Goal: Book appointment/travel/reservation

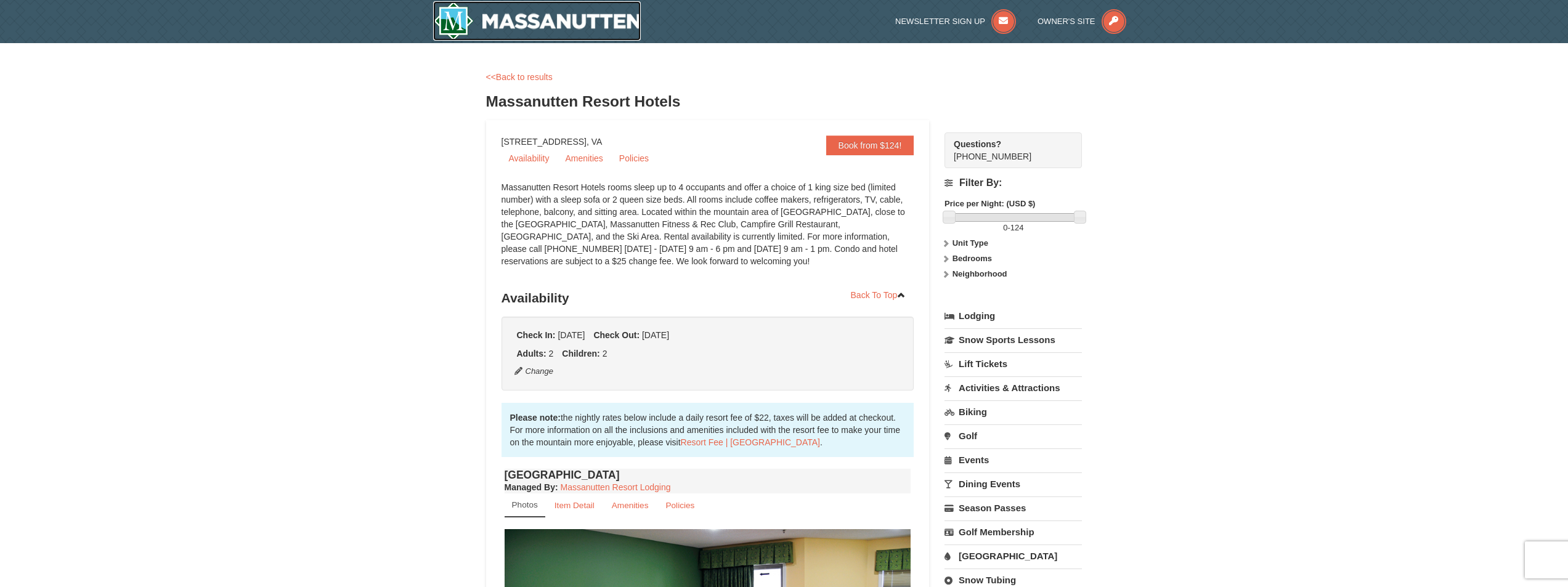
click at [562, 23] on img at bounding box center [538, 21] width 209 height 39
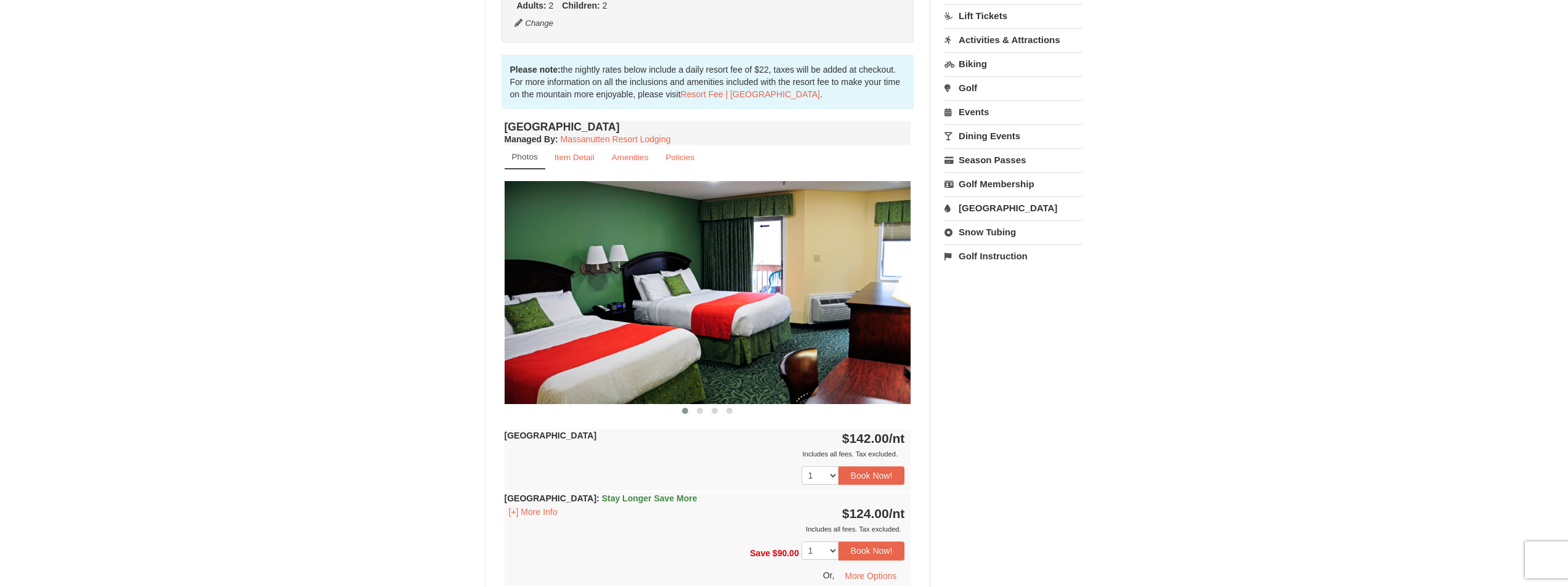
scroll to position [370, 0]
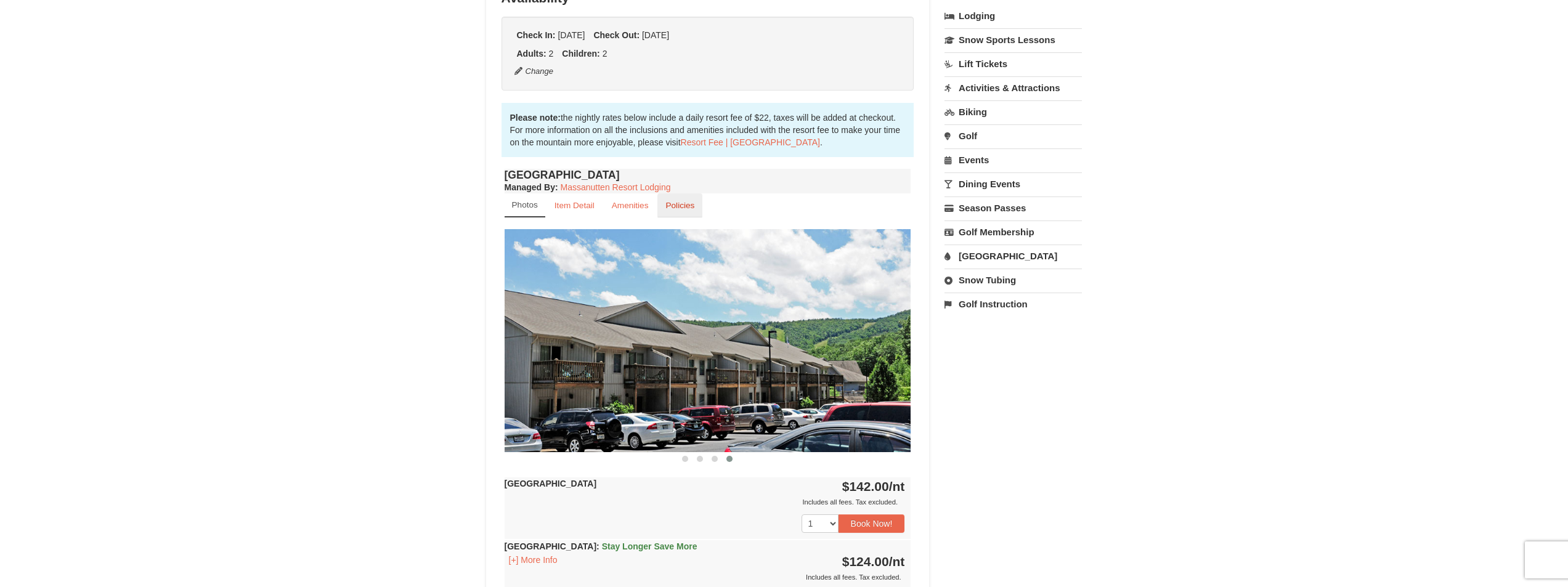
scroll to position [308, 0]
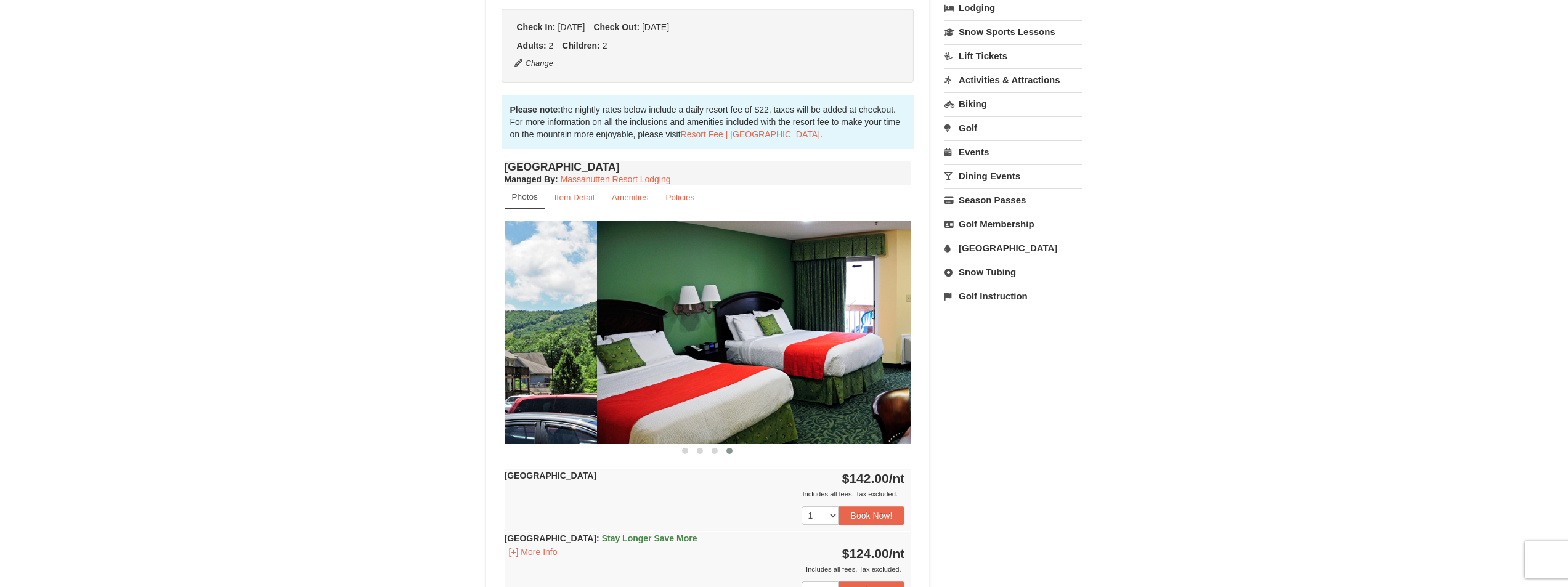
drag, startPoint x: 808, startPoint y: 346, endPoint x: 579, endPoint y: 333, distance: 229.4
click at [492, 323] on div "Book from $124! 1822 Resort Drive, Massanutten, VA Availability Amenities Polic…" at bounding box center [708, 348] width 443 height 1073
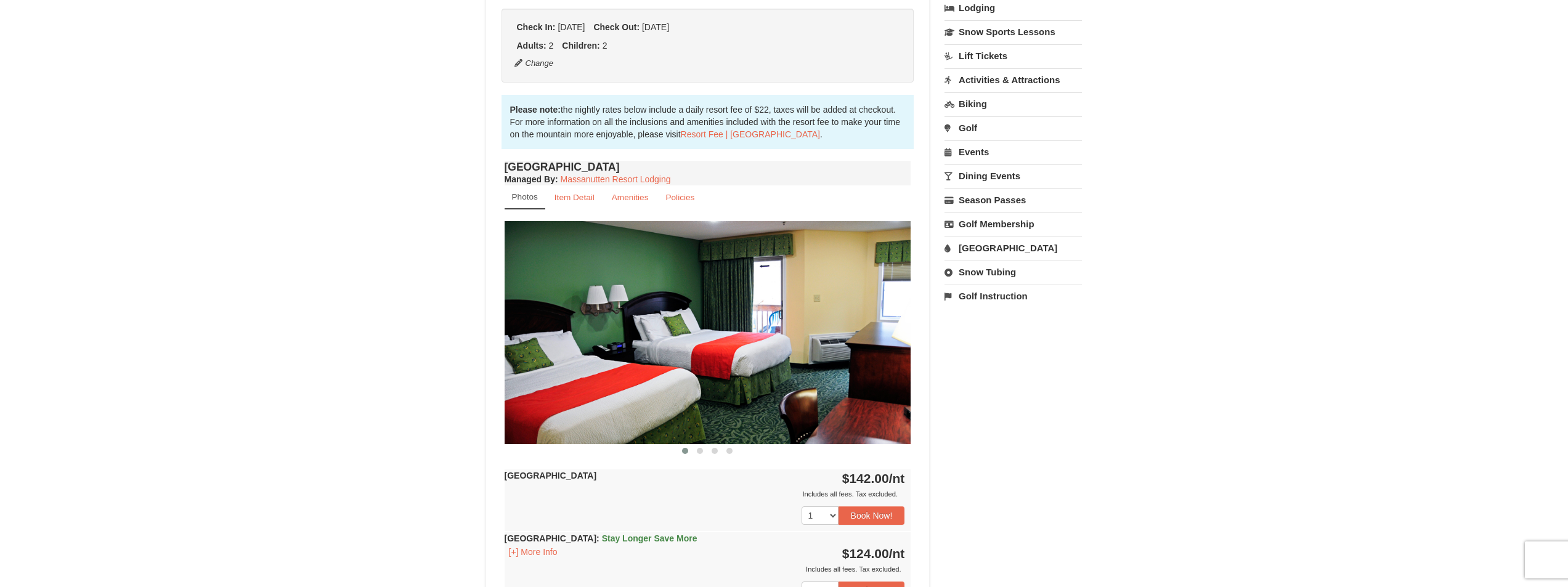
drag, startPoint x: 691, startPoint y: 331, endPoint x: 541, endPoint y: 336, distance: 150.1
click at [539, 335] on img at bounding box center [708, 332] width 406 height 222
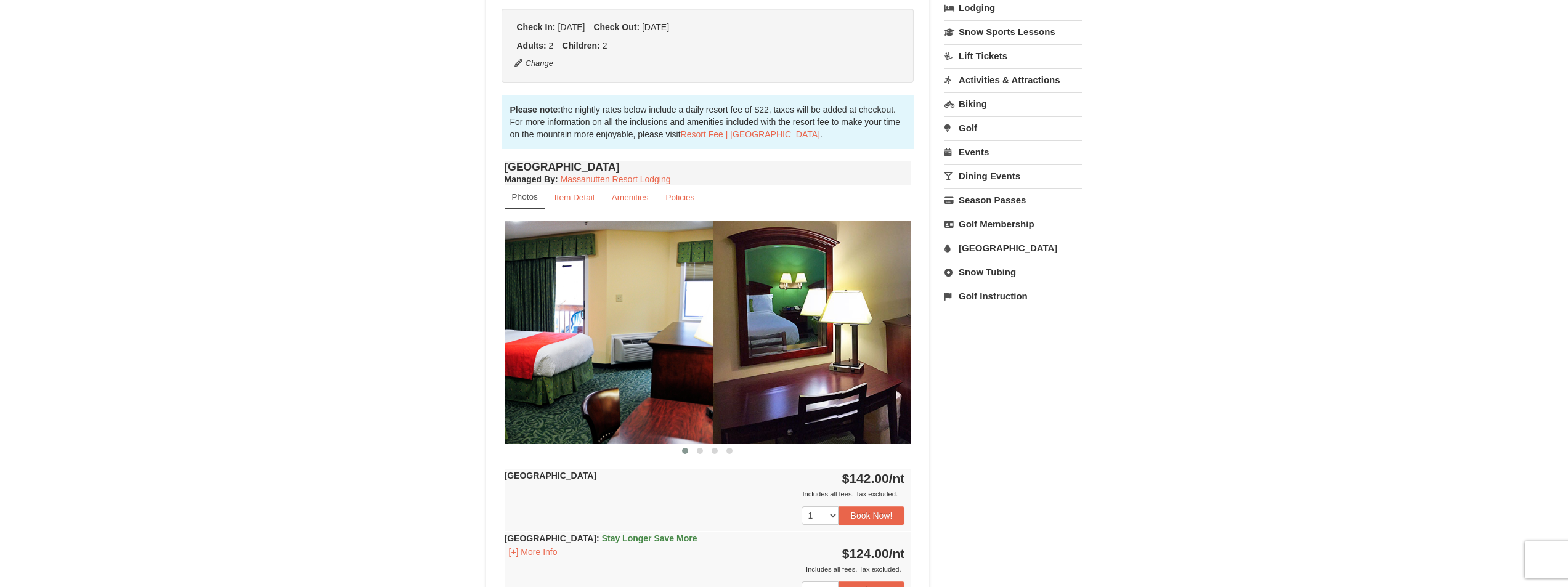
drag, startPoint x: 779, startPoint y: 347, endPoint x: 579, endPoint y: 340, distance: 200.1
click at [579, 341] on div at bounding box center [1120, 332] width 3253 height 222
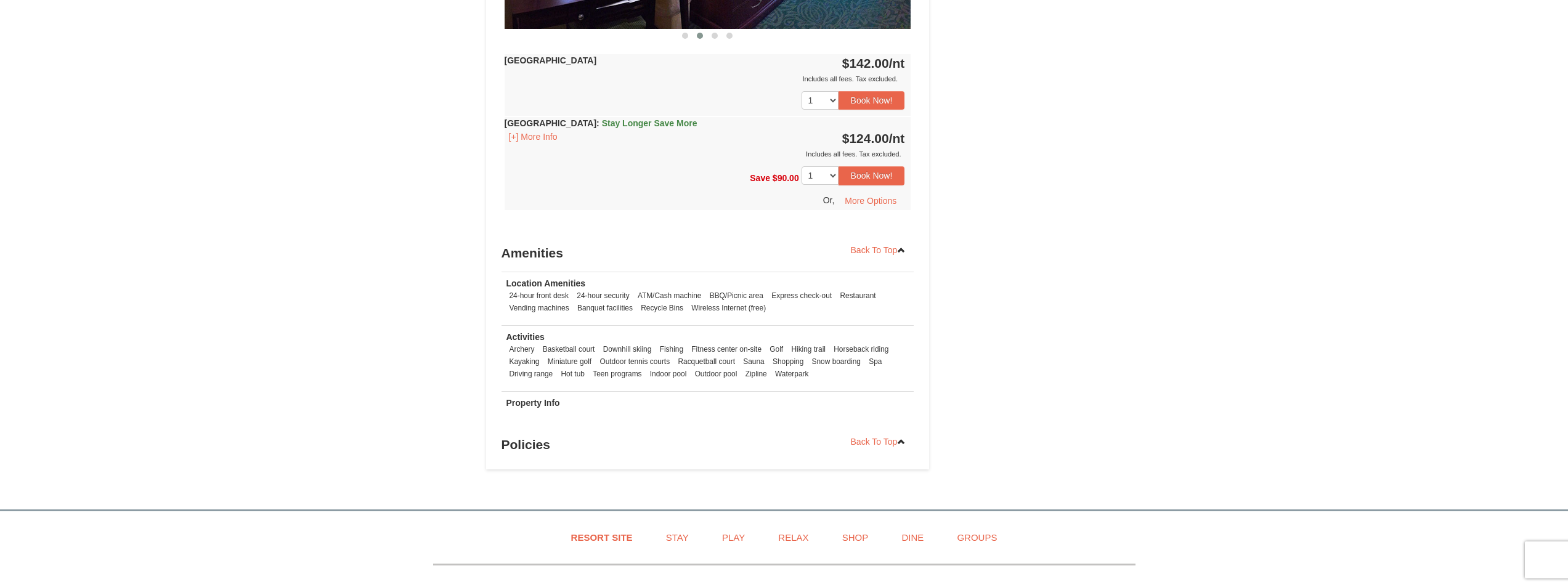
scroll to position [0, 0]
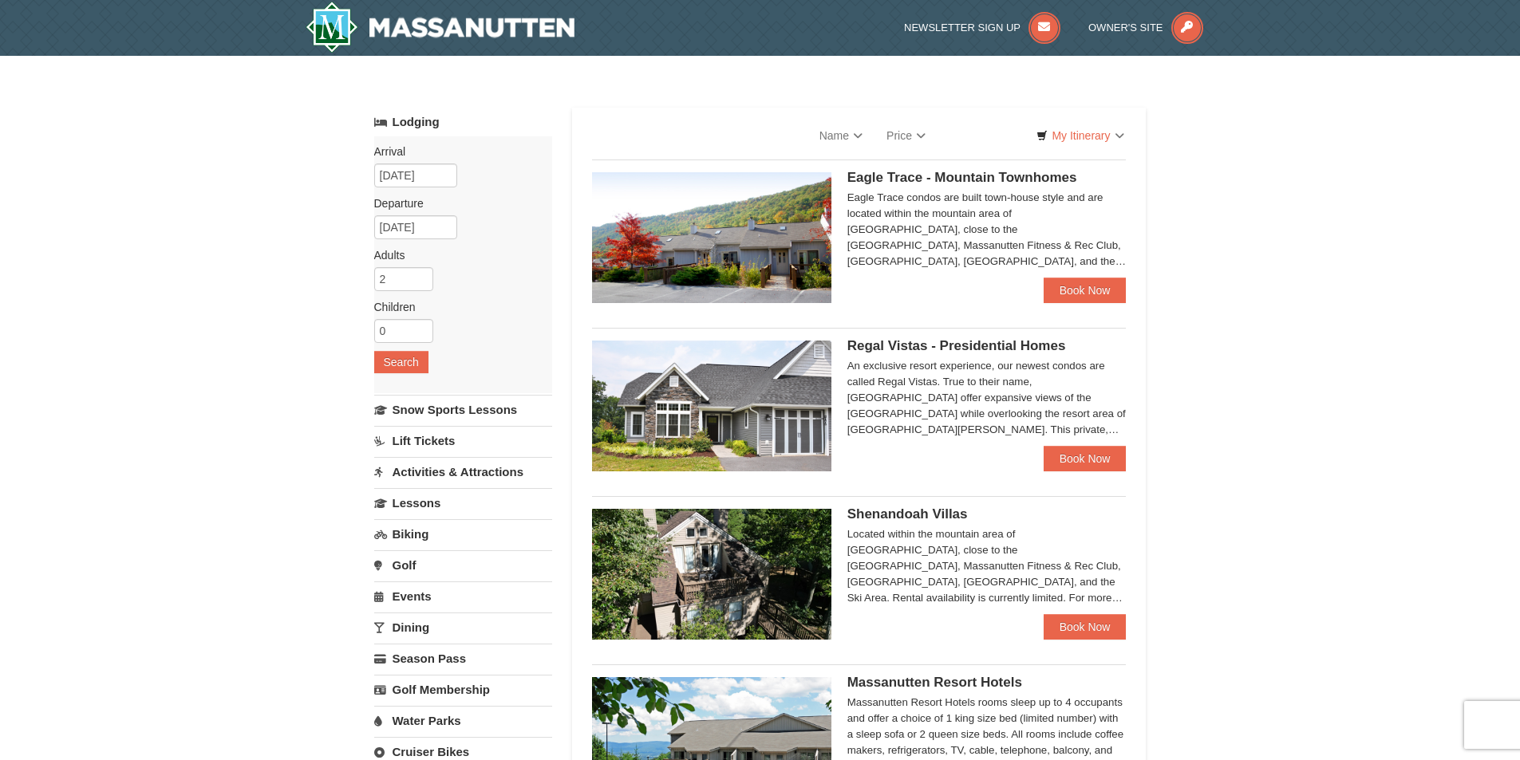
select select "10"
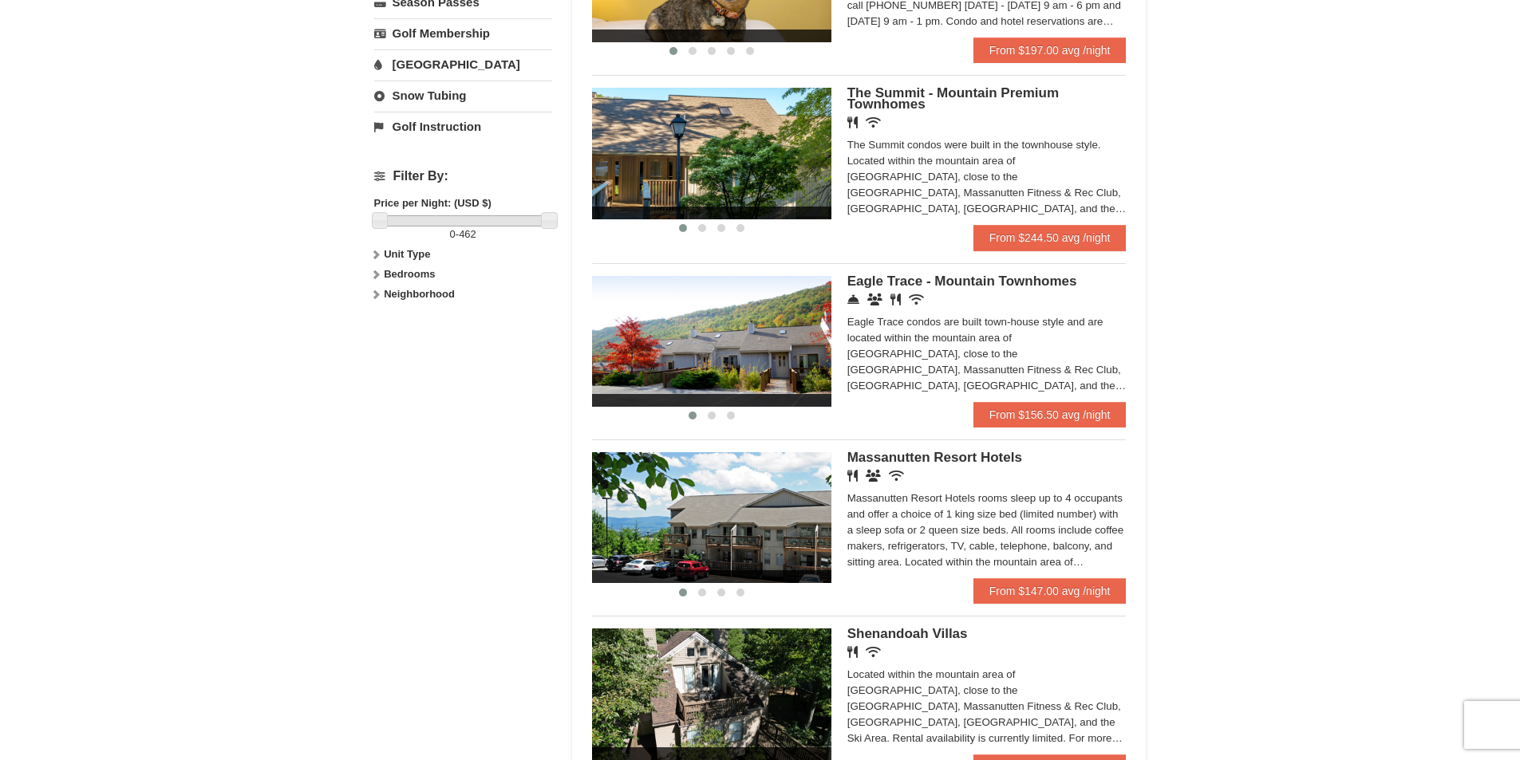
scroll to position [718, 0]
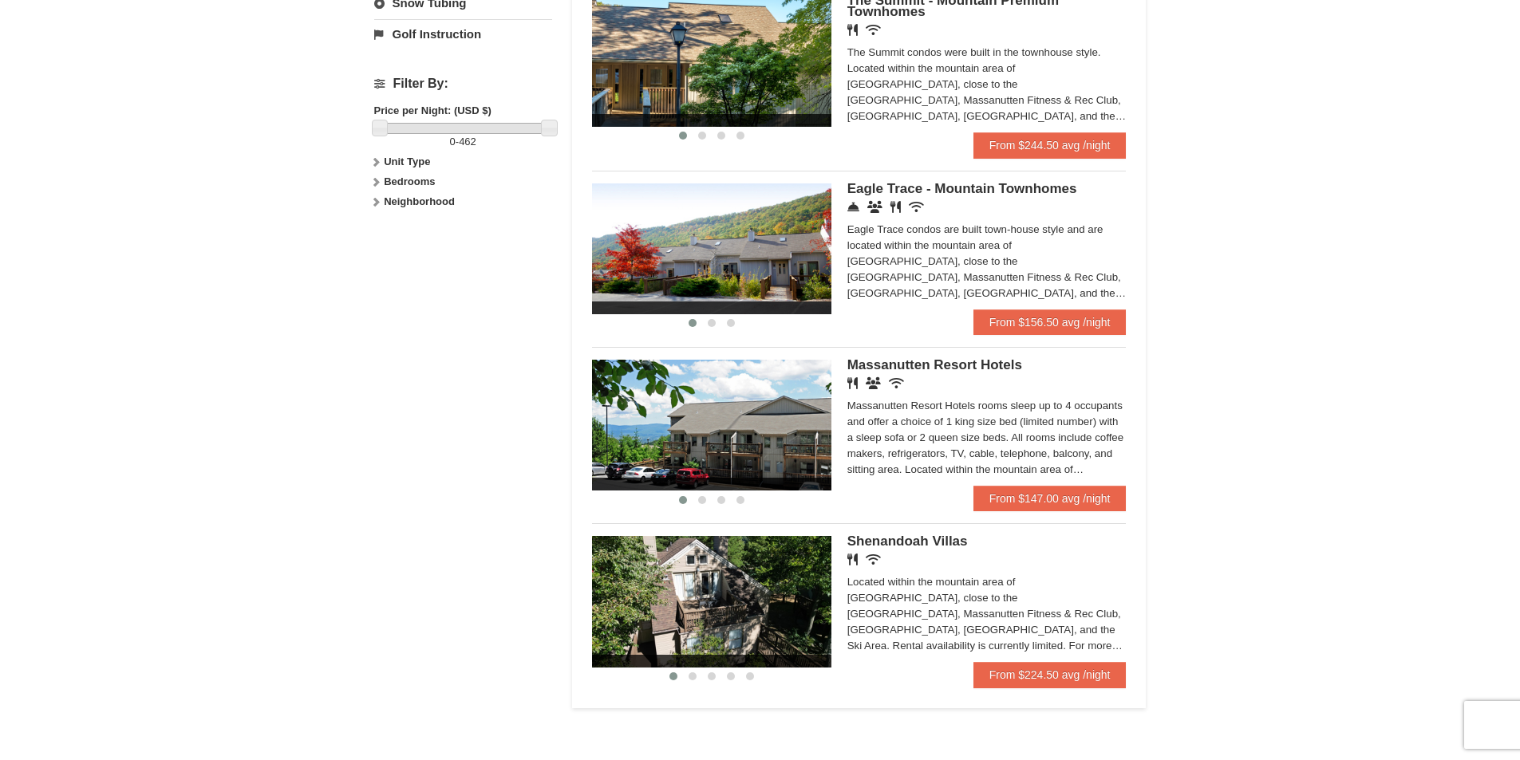
click at [751, 416] on img at bounding box center [711, 425] width 239 height 131
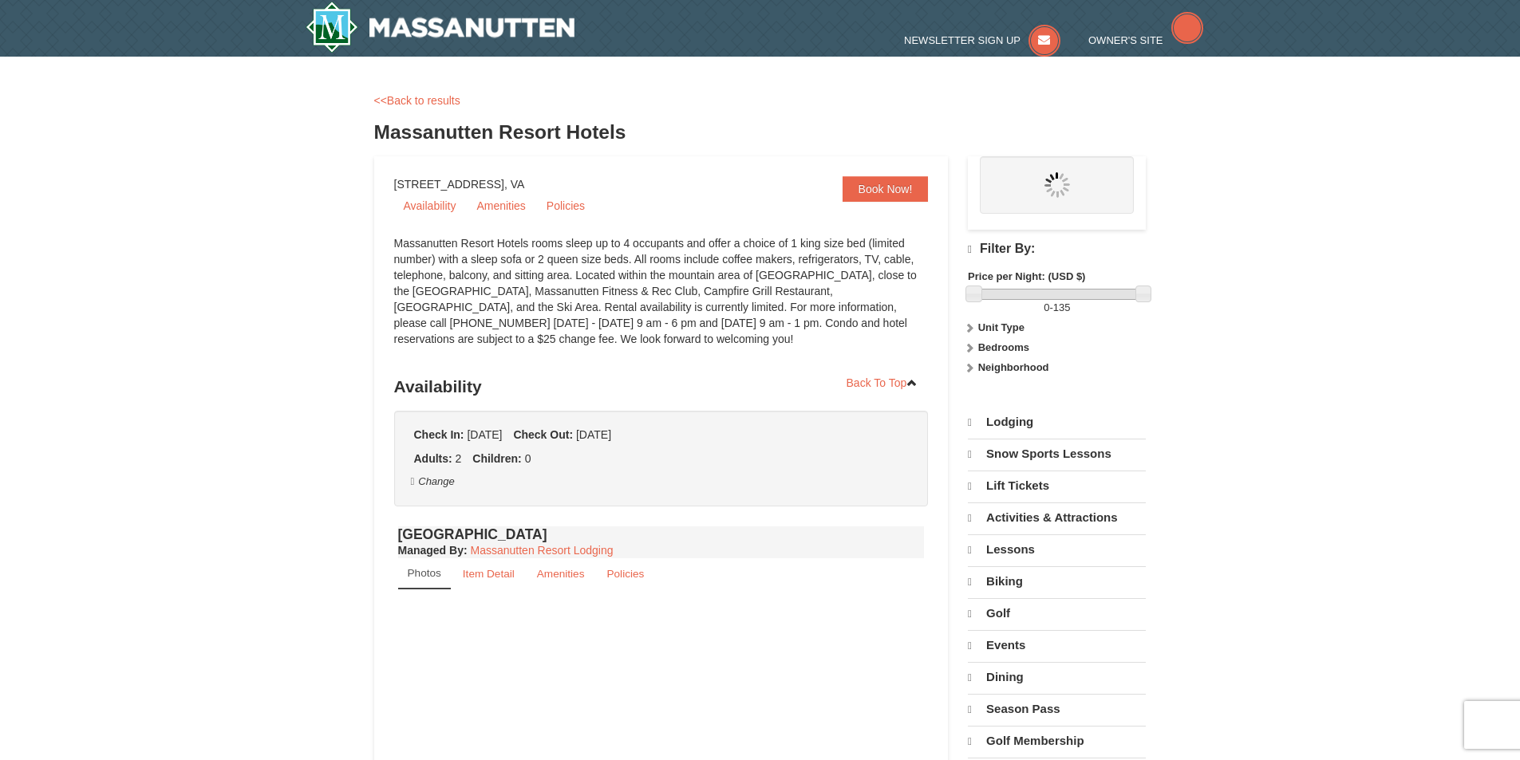
select select "10"
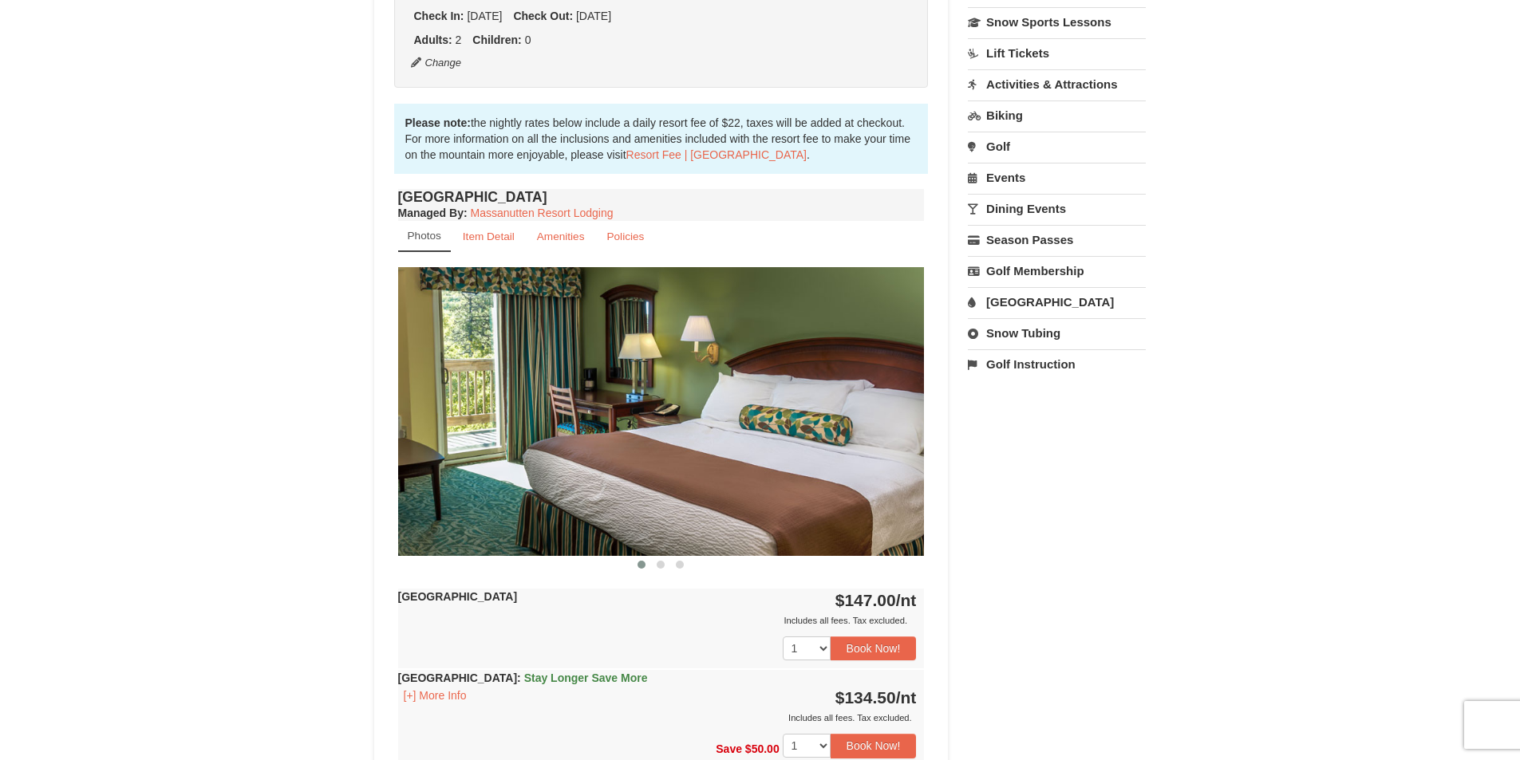
scroll to position [558, 0]
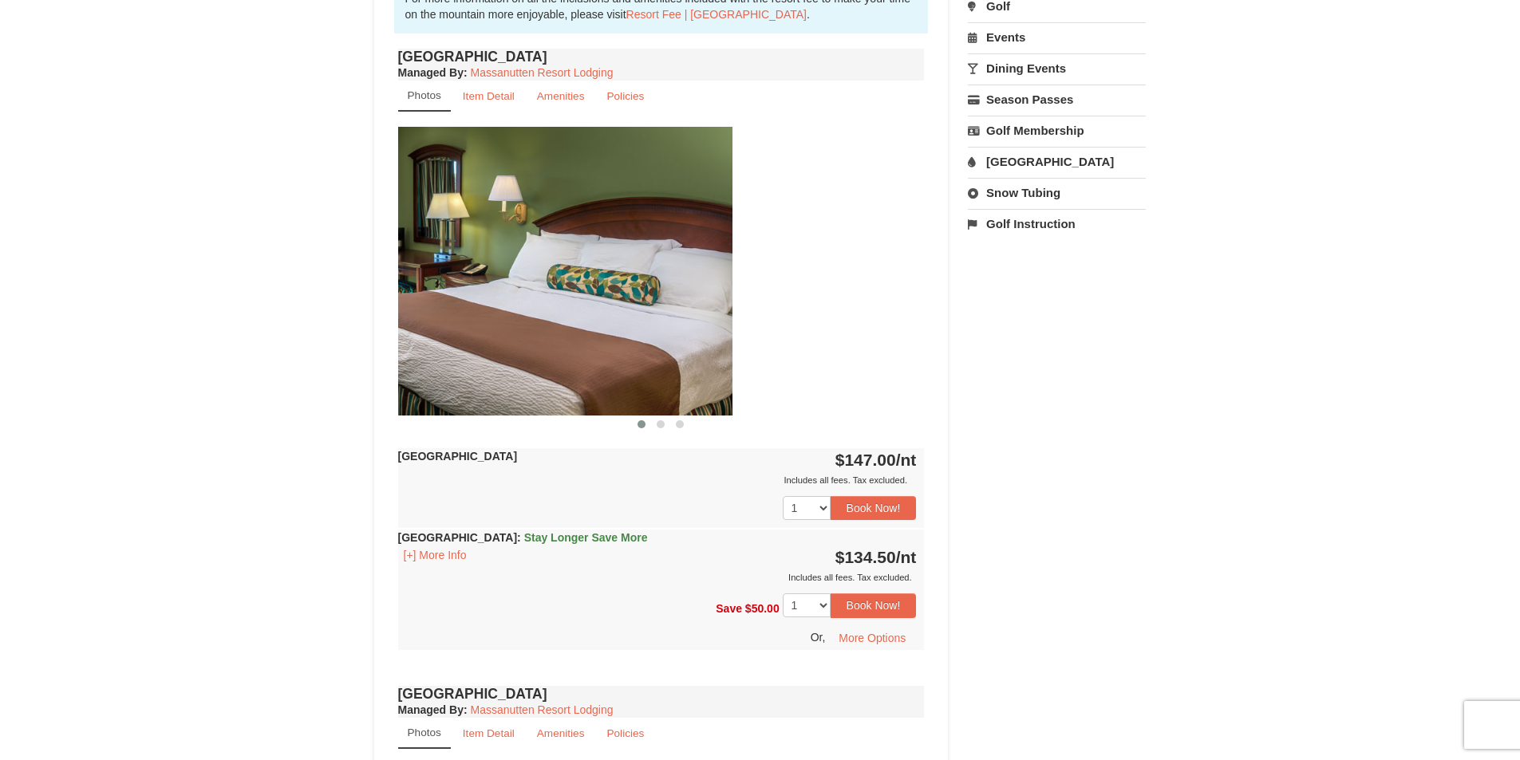
drag, startPoint x: 807, startPoint y: 328, endPoint x: 571, endPoint y: 337, distance: 236.3
click at [571, 337] on img at bounding box center [469, 271] width 526 height 288
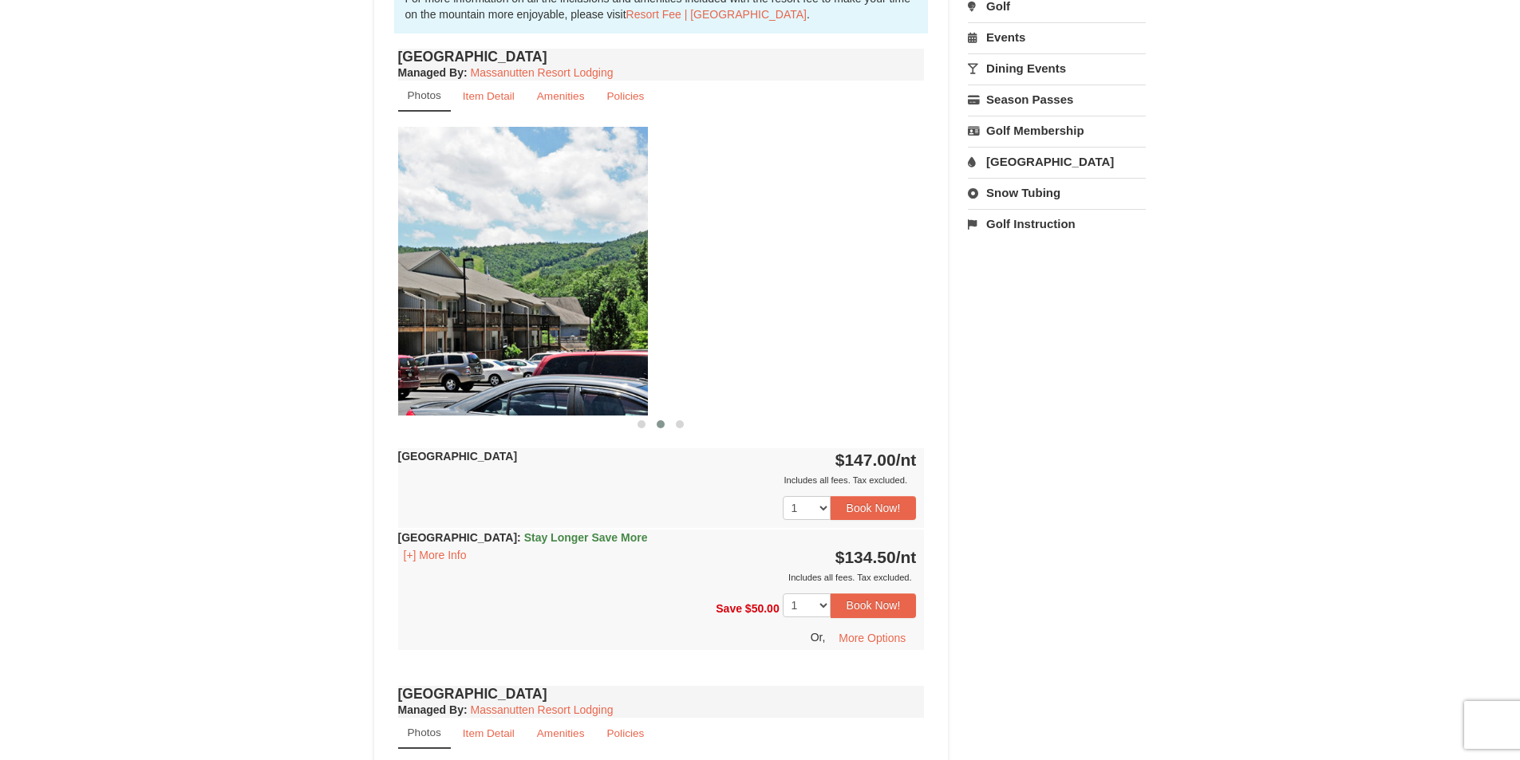
drag, startPoint x: 814, startPoint y: 312, endPoint x: 531, endPoint y: 326, distance: 282.7
click at [531, 325] on img at bounding box center [384, 271] width 526 height 288
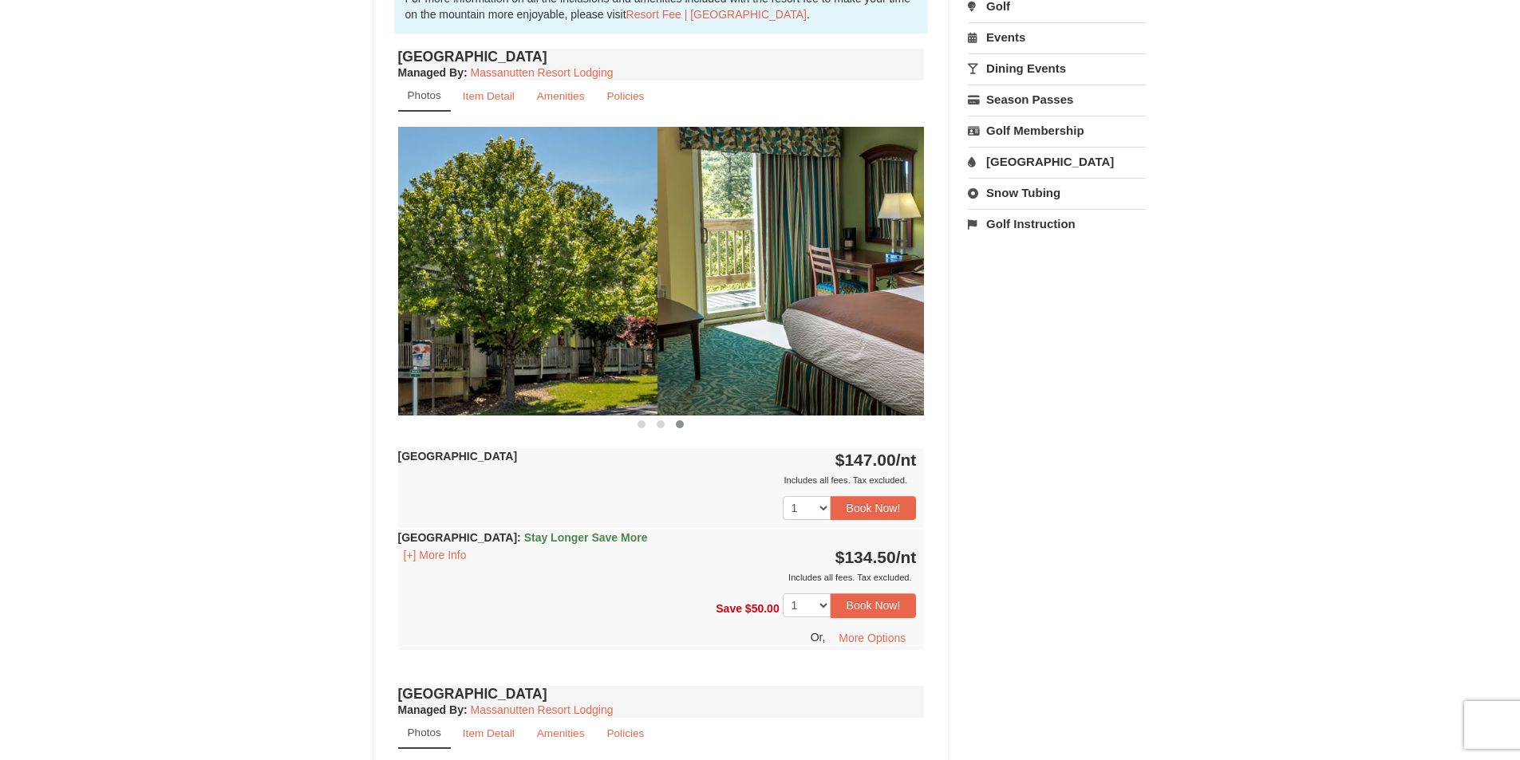
drag, startPoint x: 794, startPoint y: 306, endPoint x: 517, endPoint y: 329, distance: 277.8
click at [517, 325] on img at bounding box center [394, 271] width 526 height 288
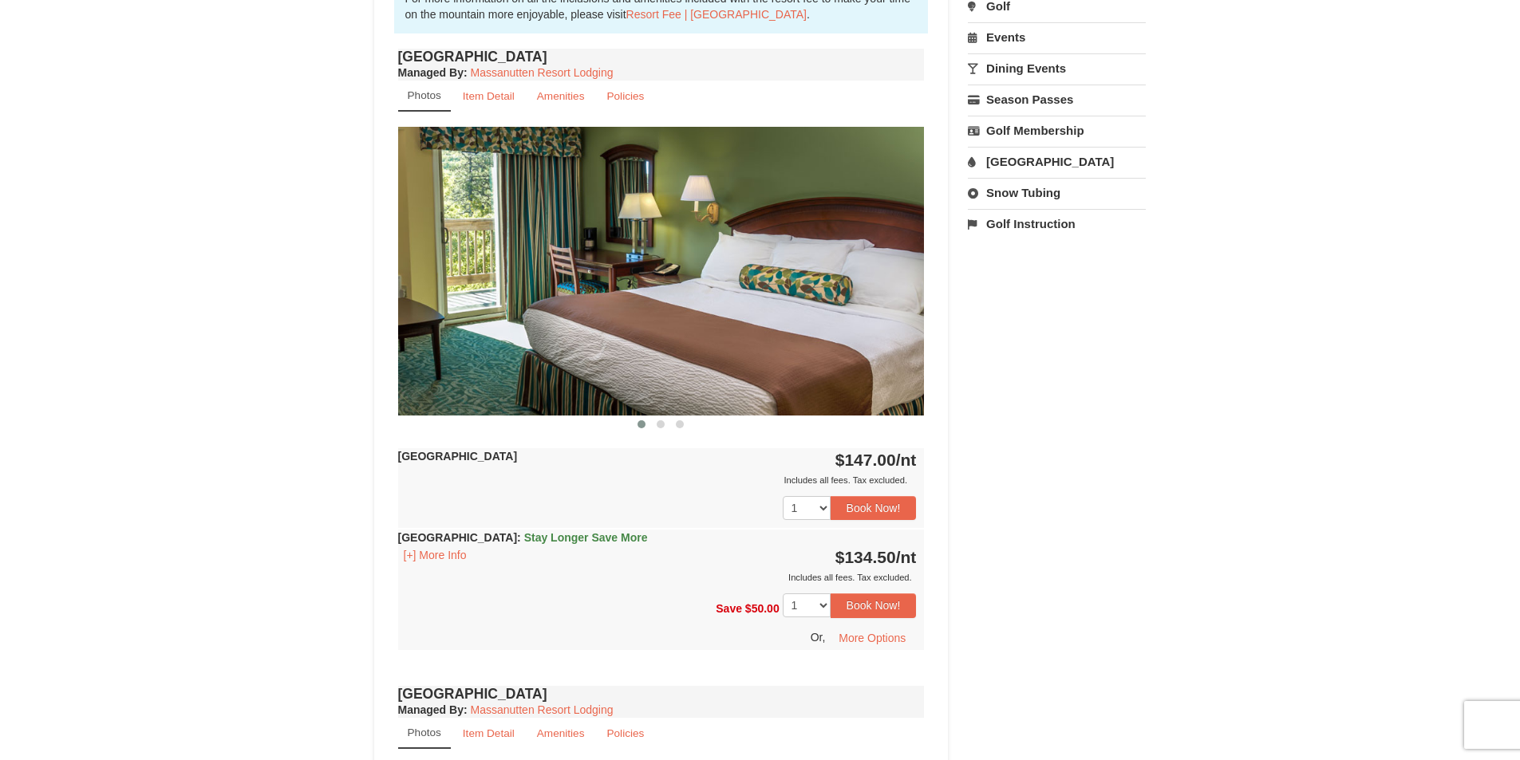
drag, startPoint x: 787, startPoint y: 336, endPoint x: 447, endPoint y: 357, distance: 341.3
click at [447, 357] on img at bounding box center [661, 271] width 526 height 288
drag, startPoint x: 719, startPoint y: 310, endPoint x: 430, endPoint y: 345, distance: 290.9
click at [427, 339] on img at bounding box center [661, 271] width 526 height 288
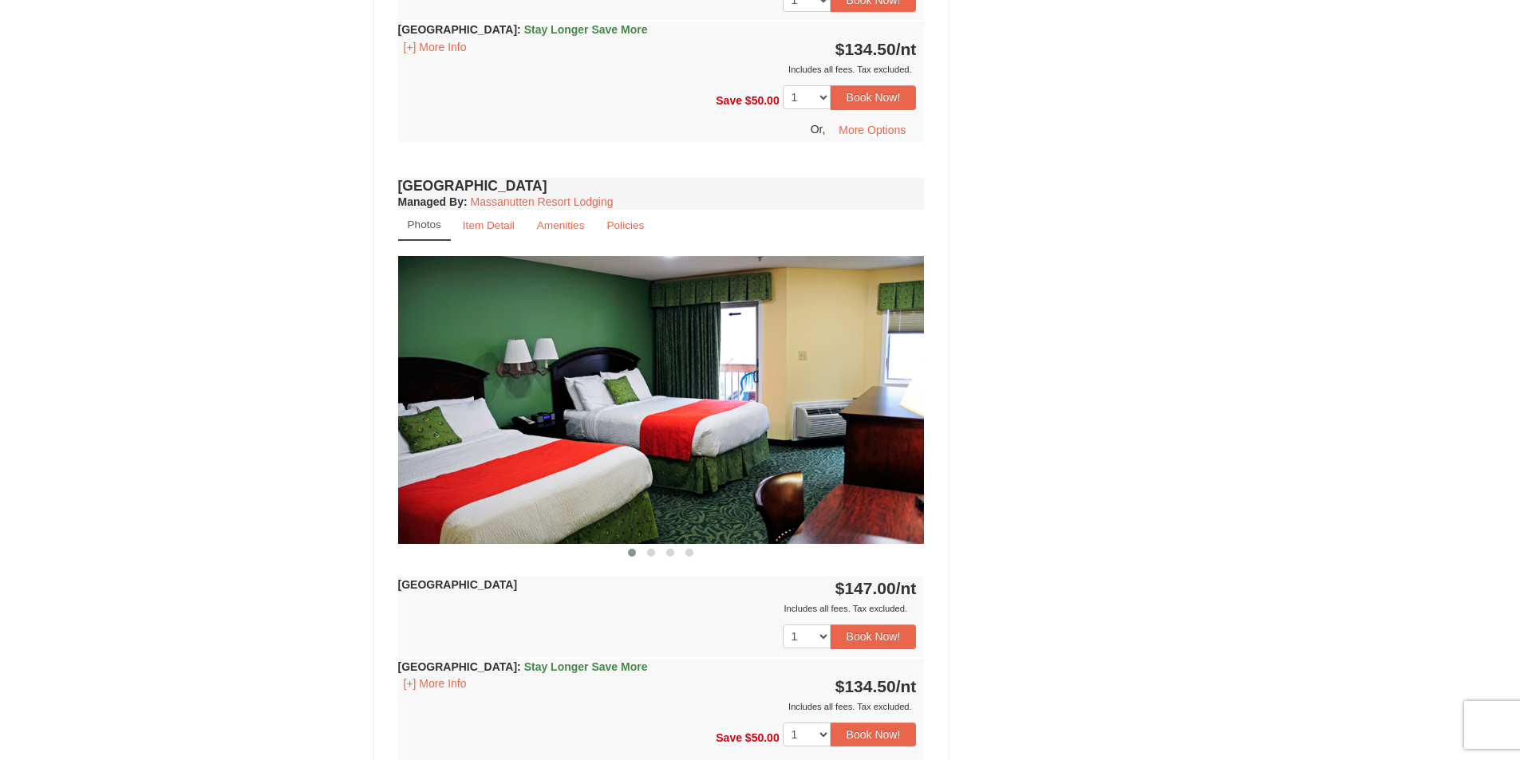
scroll to position [1117, 0]
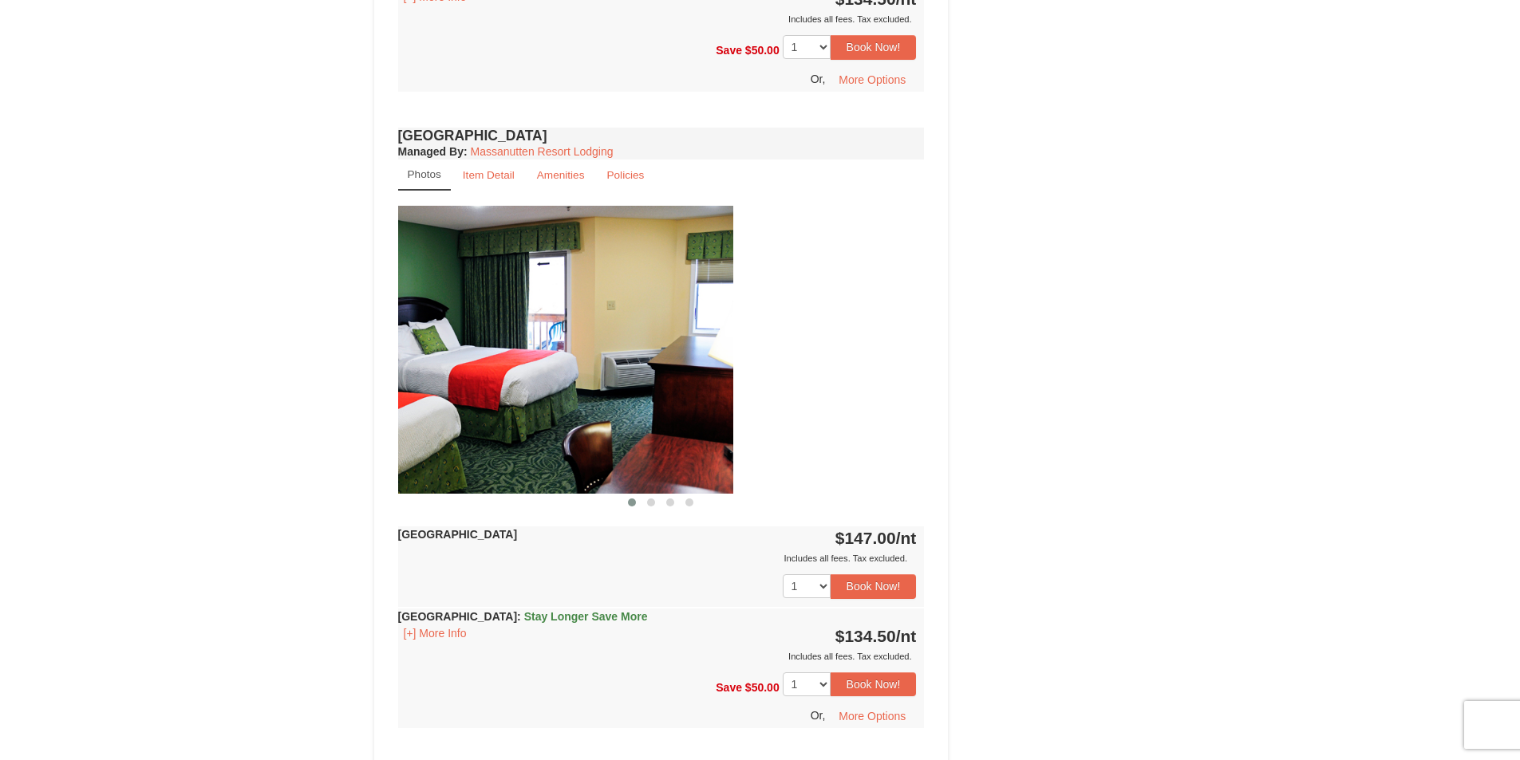
drag, startPoint x: 777, startPoint y: 378, endPoint x: 395, endPoint y: 389, distance: 382.3
click at [395, 389] on div "Hotel Queen Room Managed By : Massanutten Resort Lodging Photos Item Detail Ame…" at bounding box center [661, 442] width 534 height 637
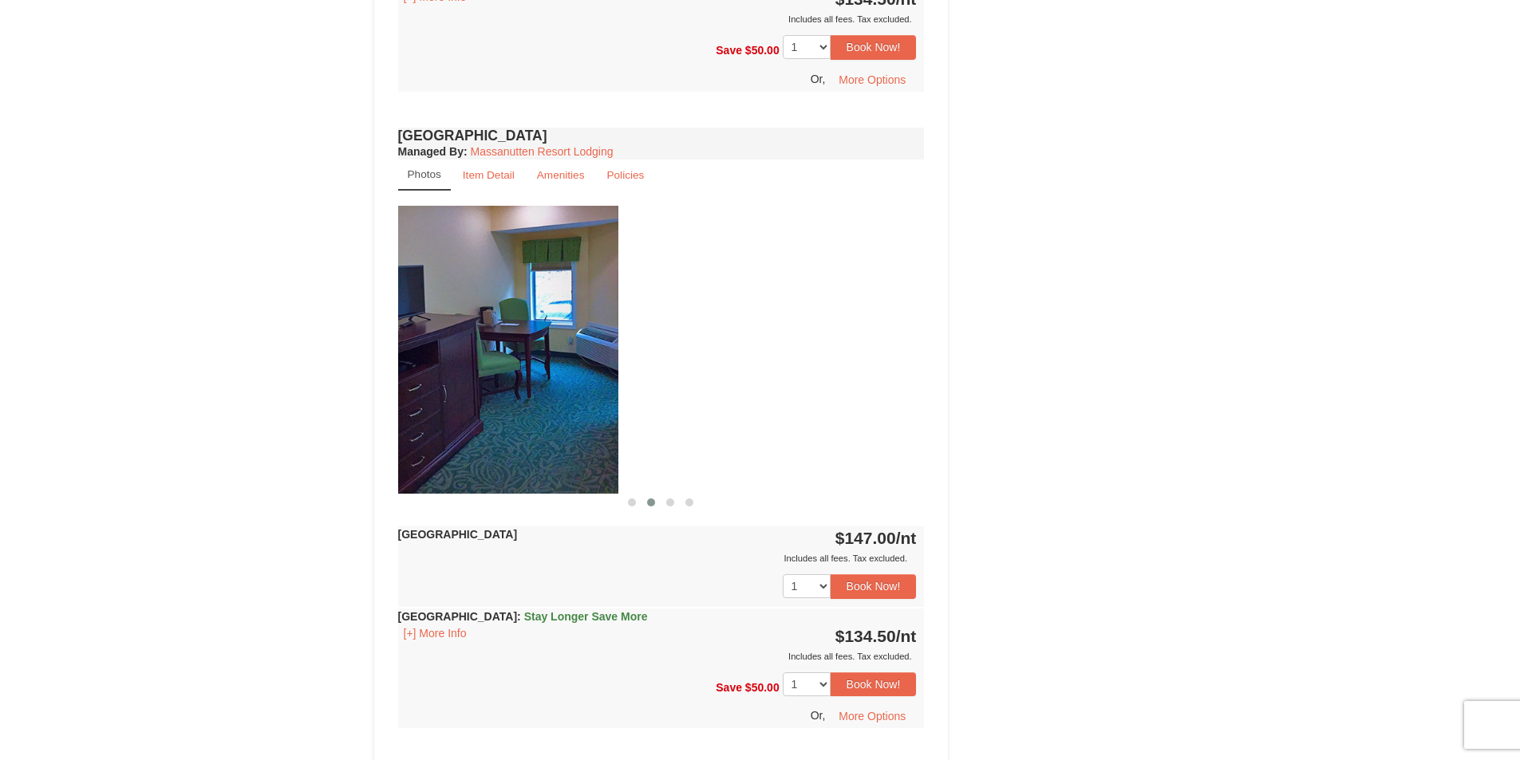
drag, startPoint x: 771, startPoint y: 353, endPoint x: 415, endPoint y: 371, distance: 356.2
click at [415, 371] on img at bounding box center [355, 350] width 526 height 288
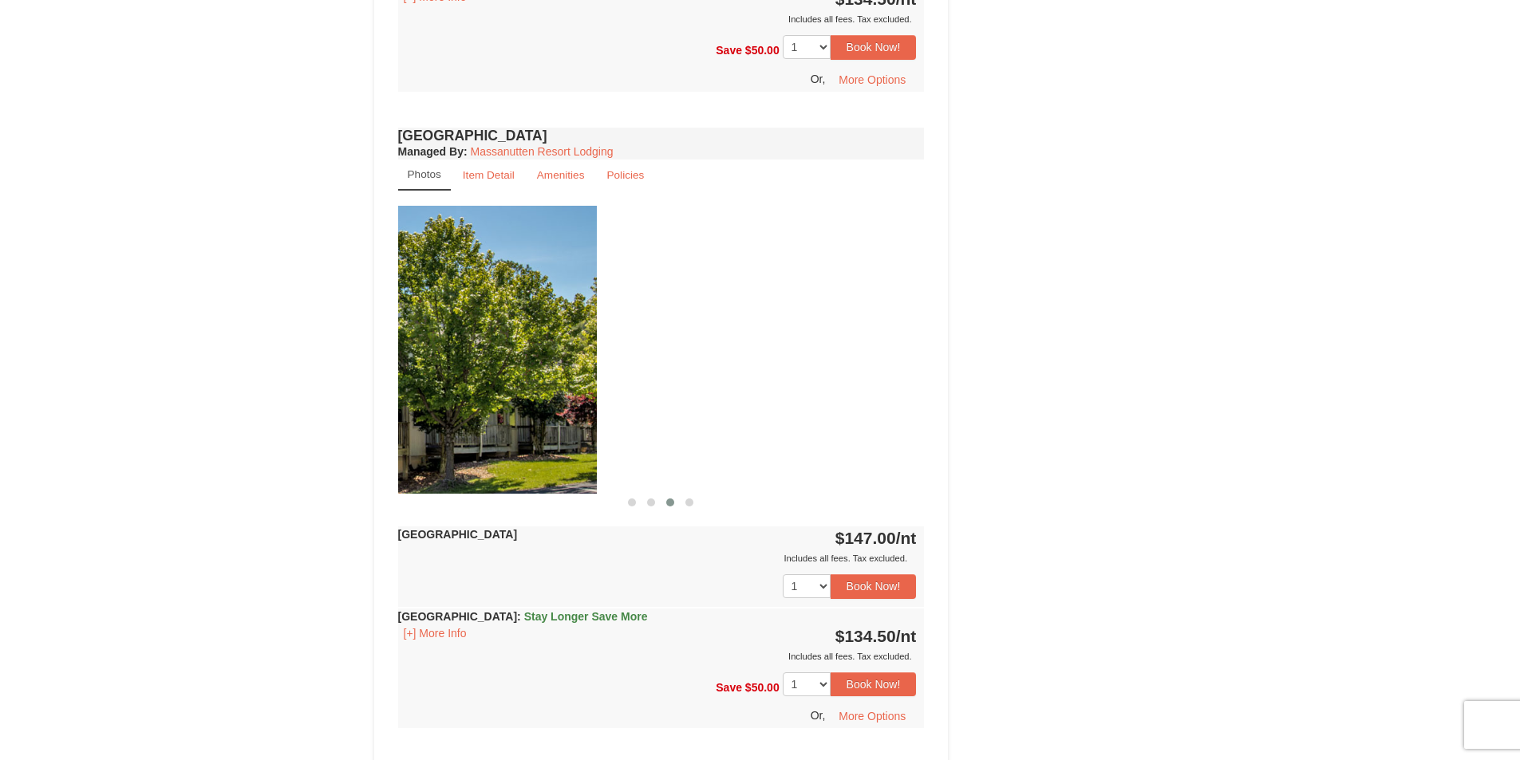
drag, startPoint x: 723, startPoint y: 356, endPoint x: 429, endPoint y: 389, distance: 295.5
click at [361, 384] on div "× <<Back to results Massanutten Resort Hotels Book from $135! 1822 Resort Drive…" at bounding box center [760, 19] width 804 height 2129
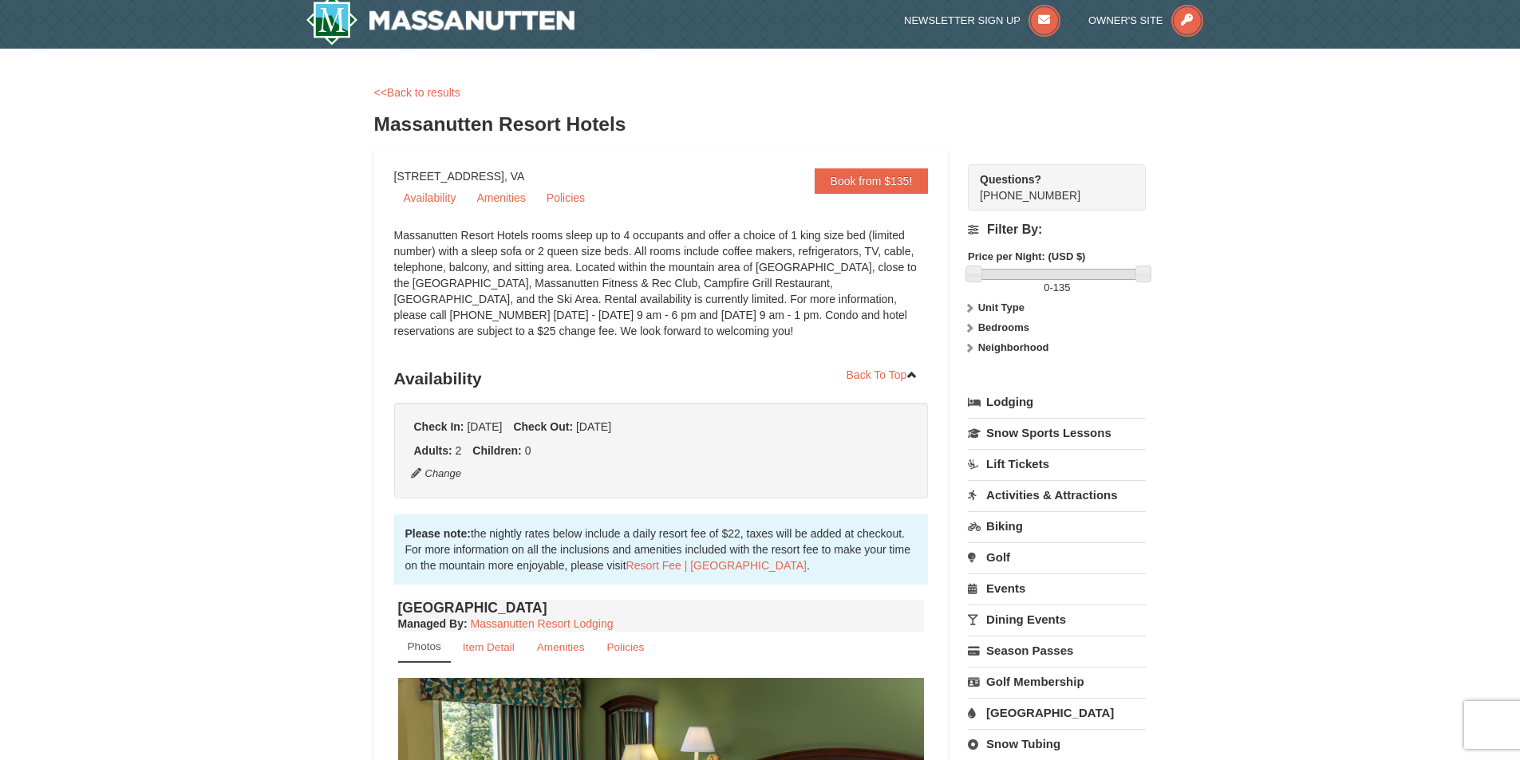
scroll to position [0, 0]
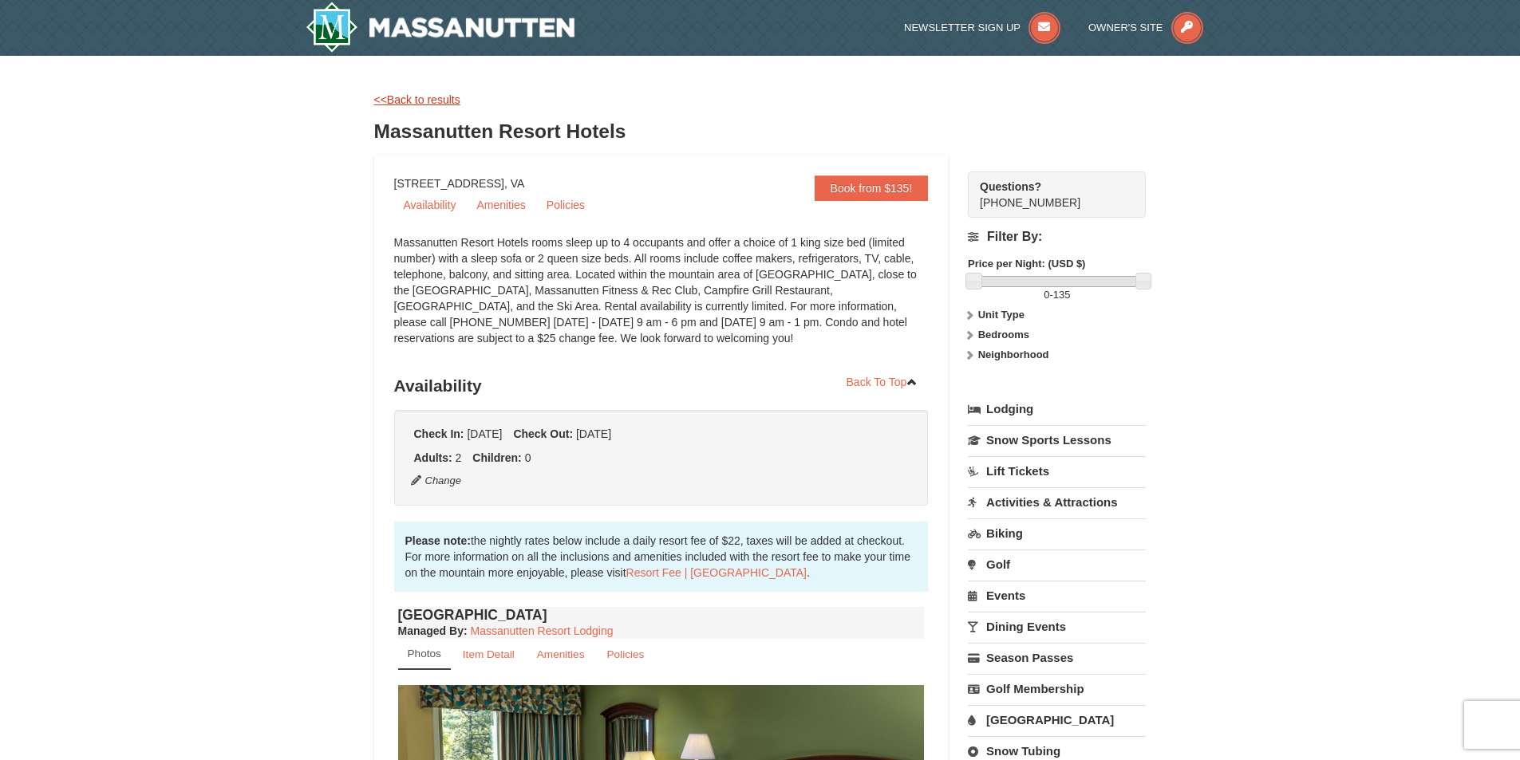
click at [428, 100] on link "<<Back to results" at bounding box center [417, 99] width 86 height 13
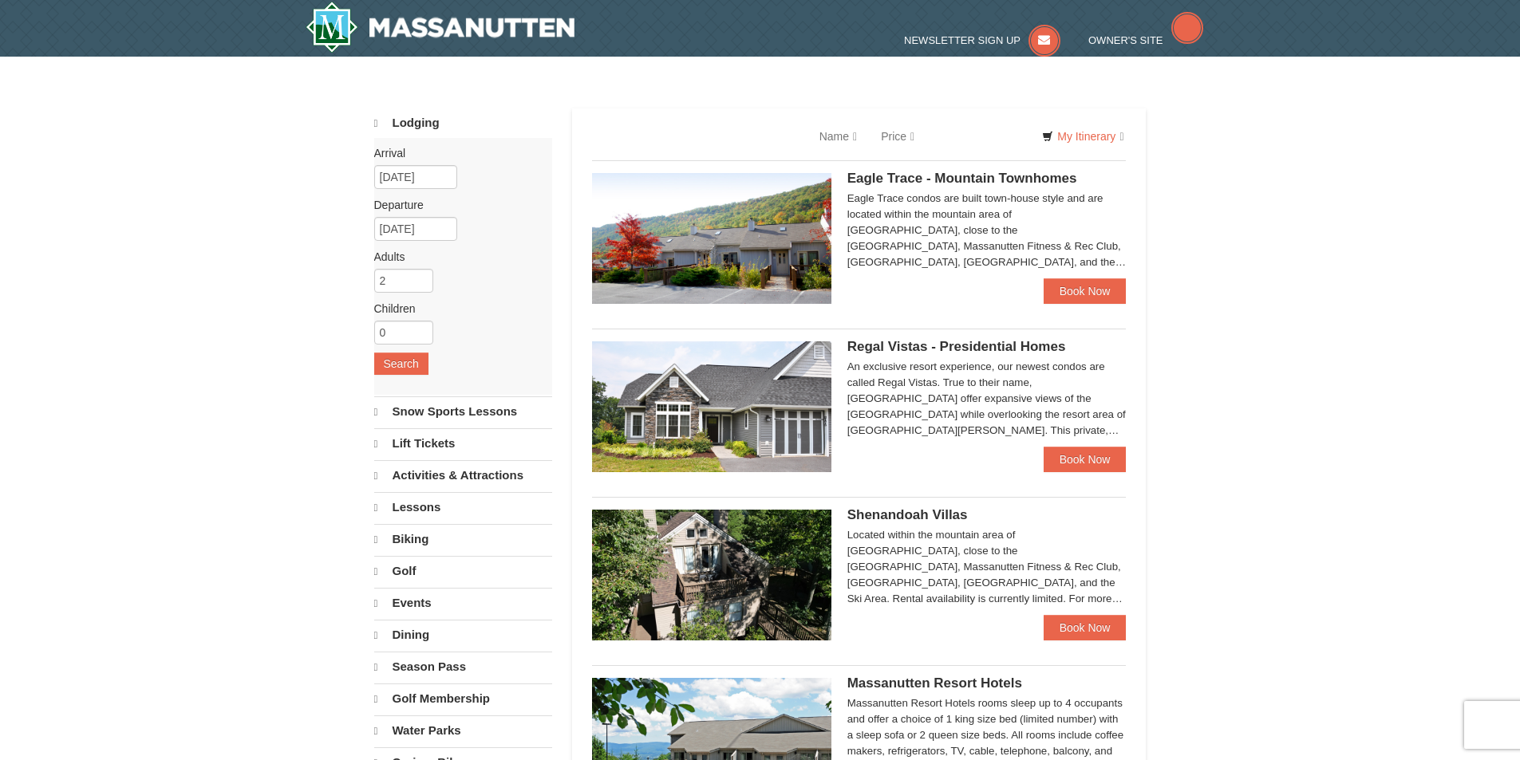
select select "10"
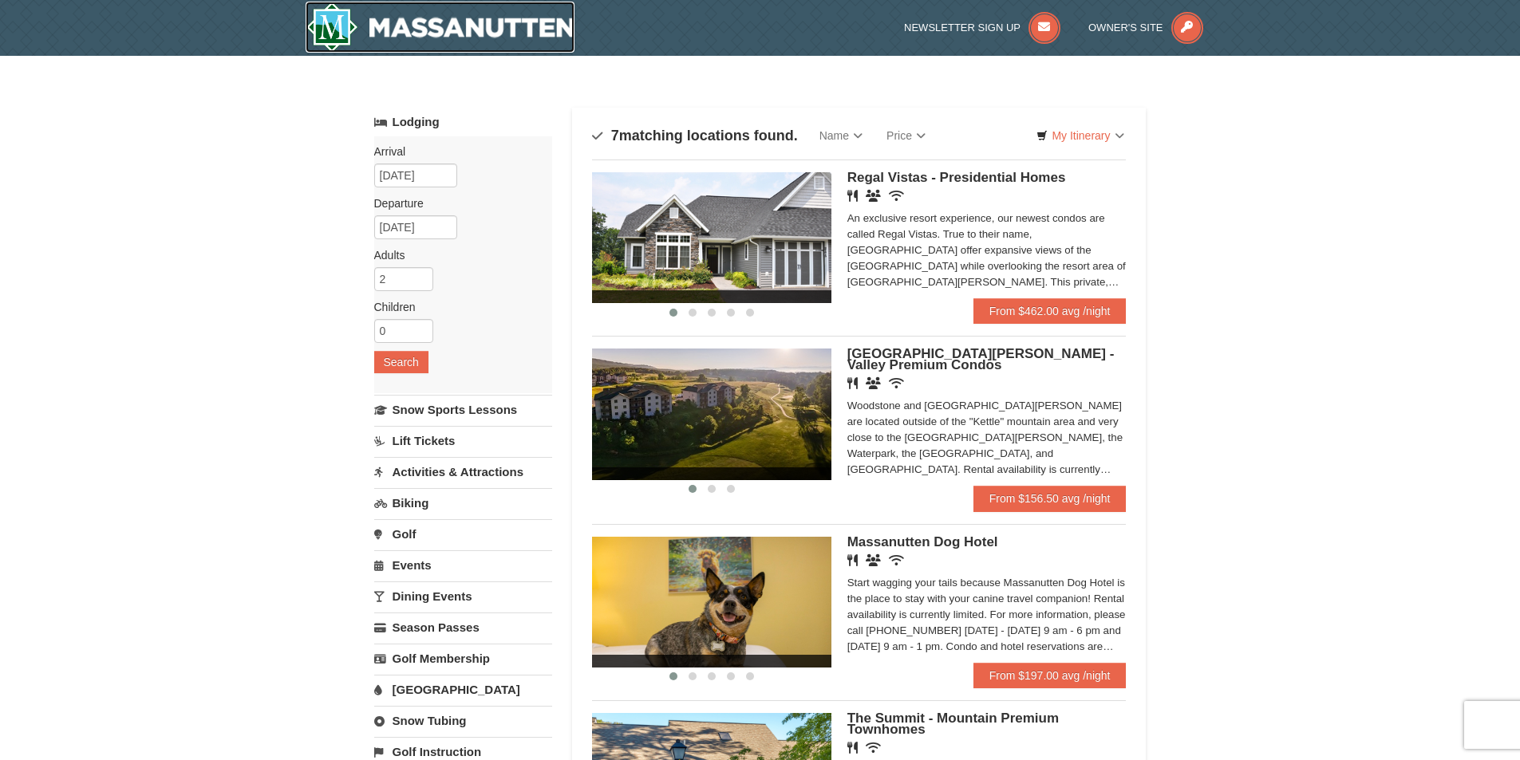
click at [453, 28] on img at bounding box center [441, 27] width 270 height 51
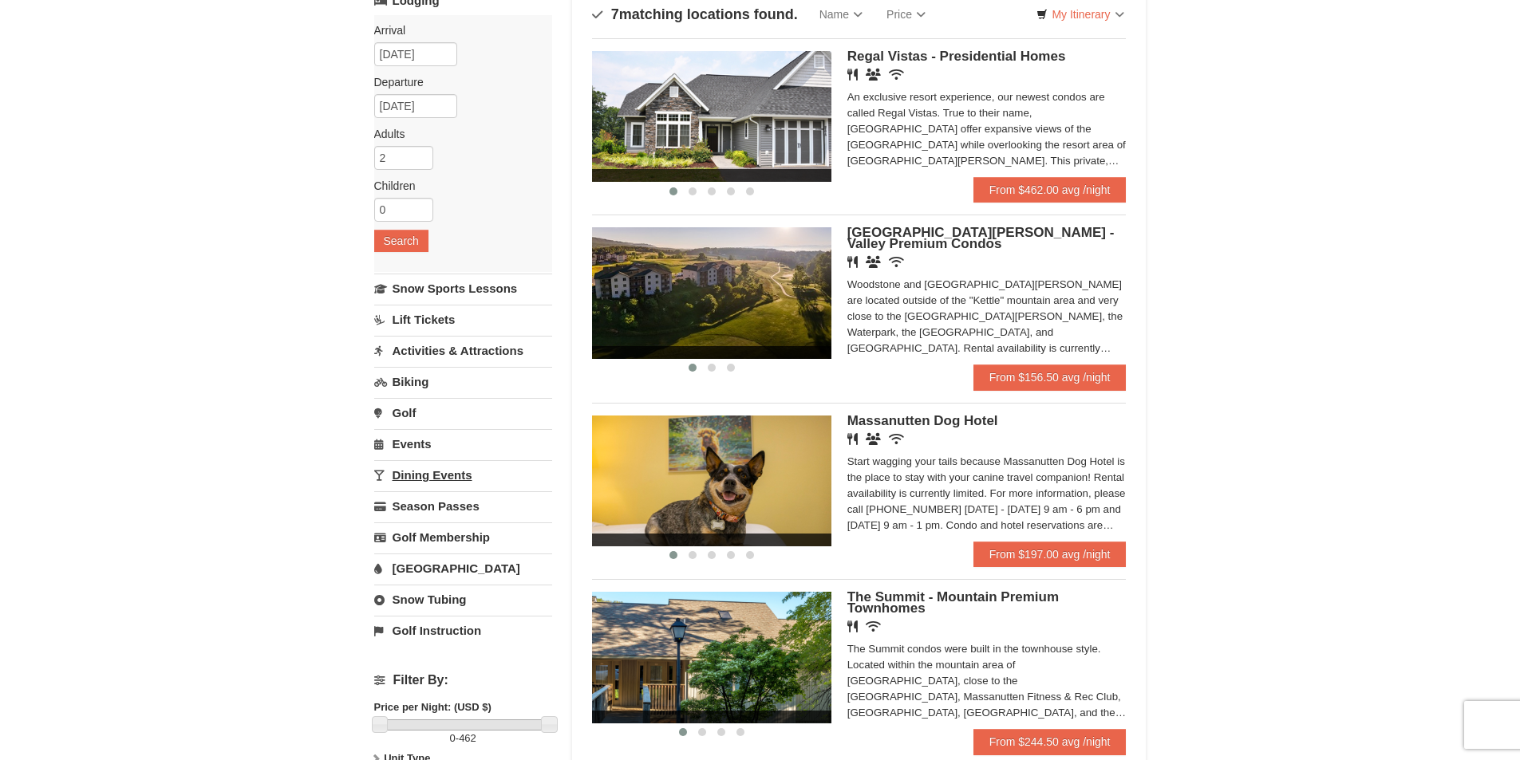
scroll to position [160, 0]
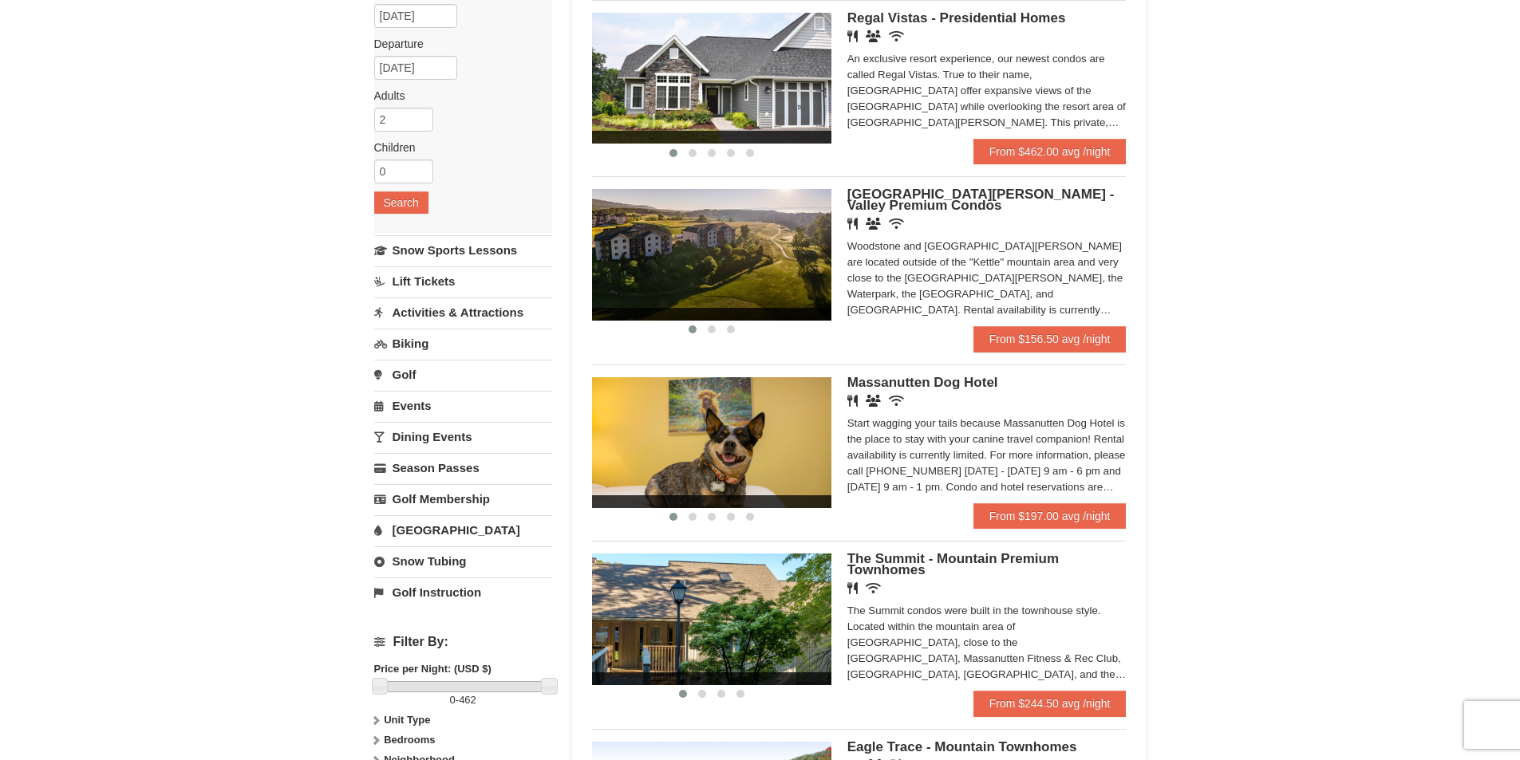
click at [433, 528] on link "[GEOGRAPHIC_DATA]" at bounding box center [463, 530] width 178 height 30
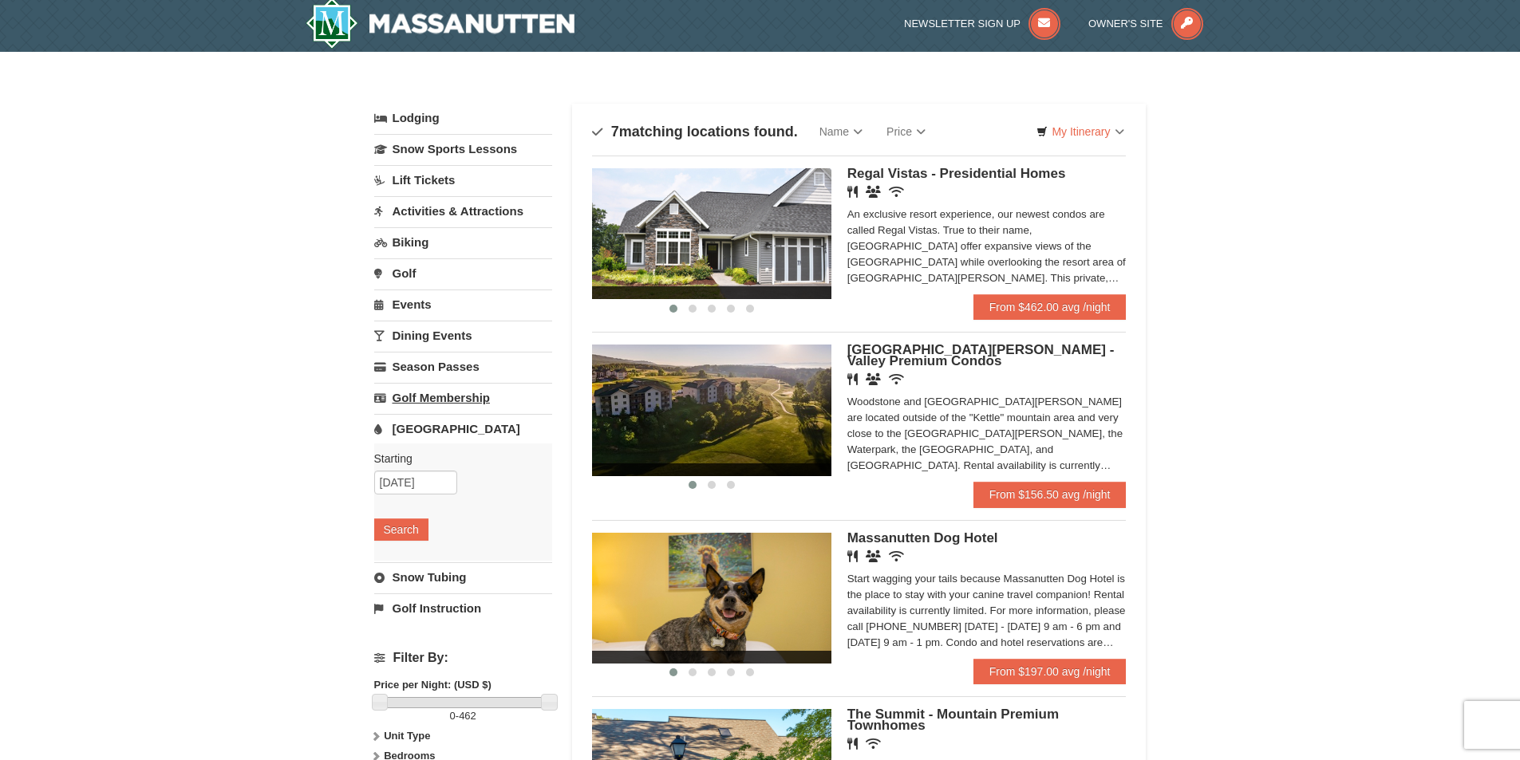
scroll to position [0, 0]
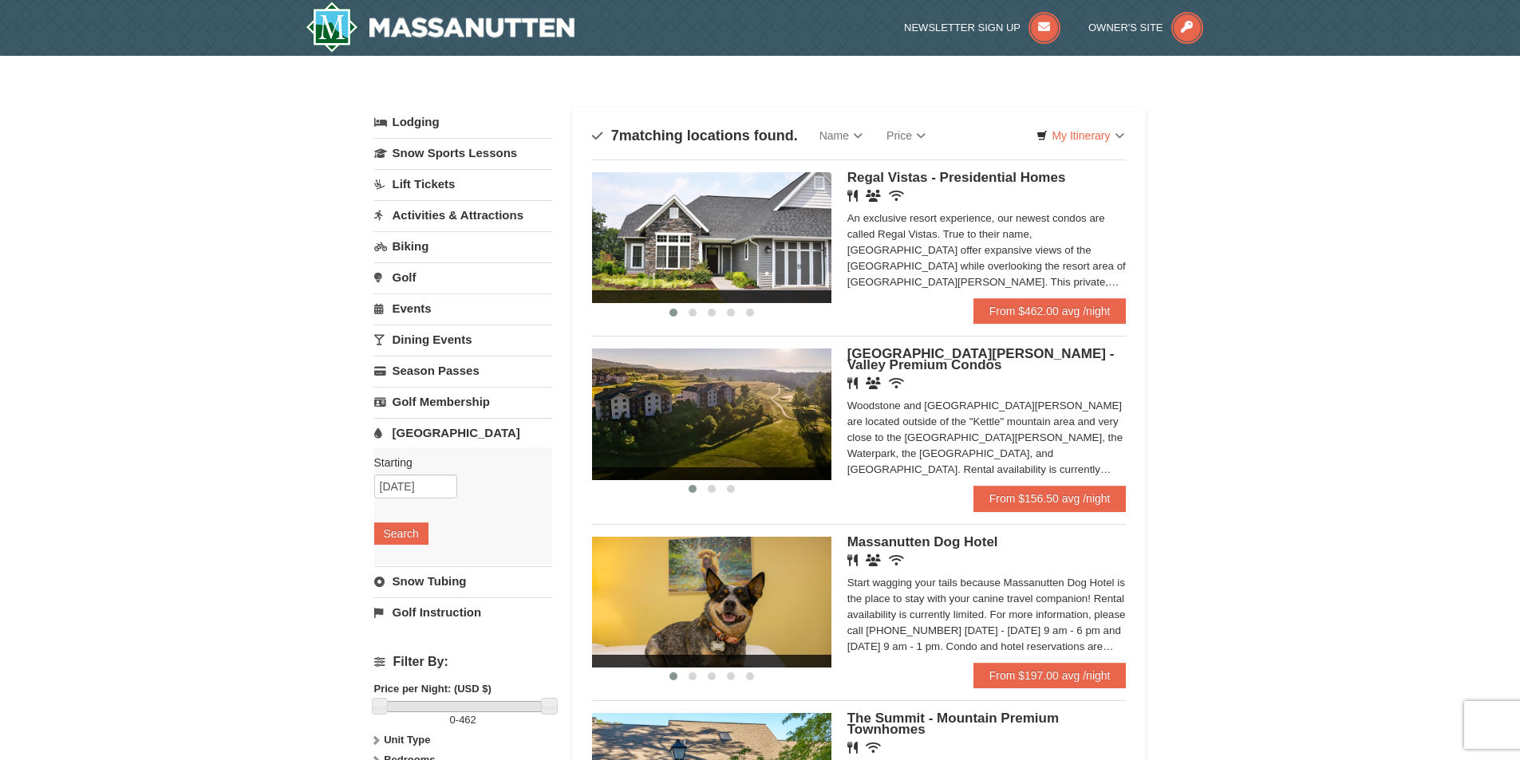
click at [427, 431] on link "[GEOGRAPHIC_DATA]" at bounding box center [463, 433] width 178 height 30
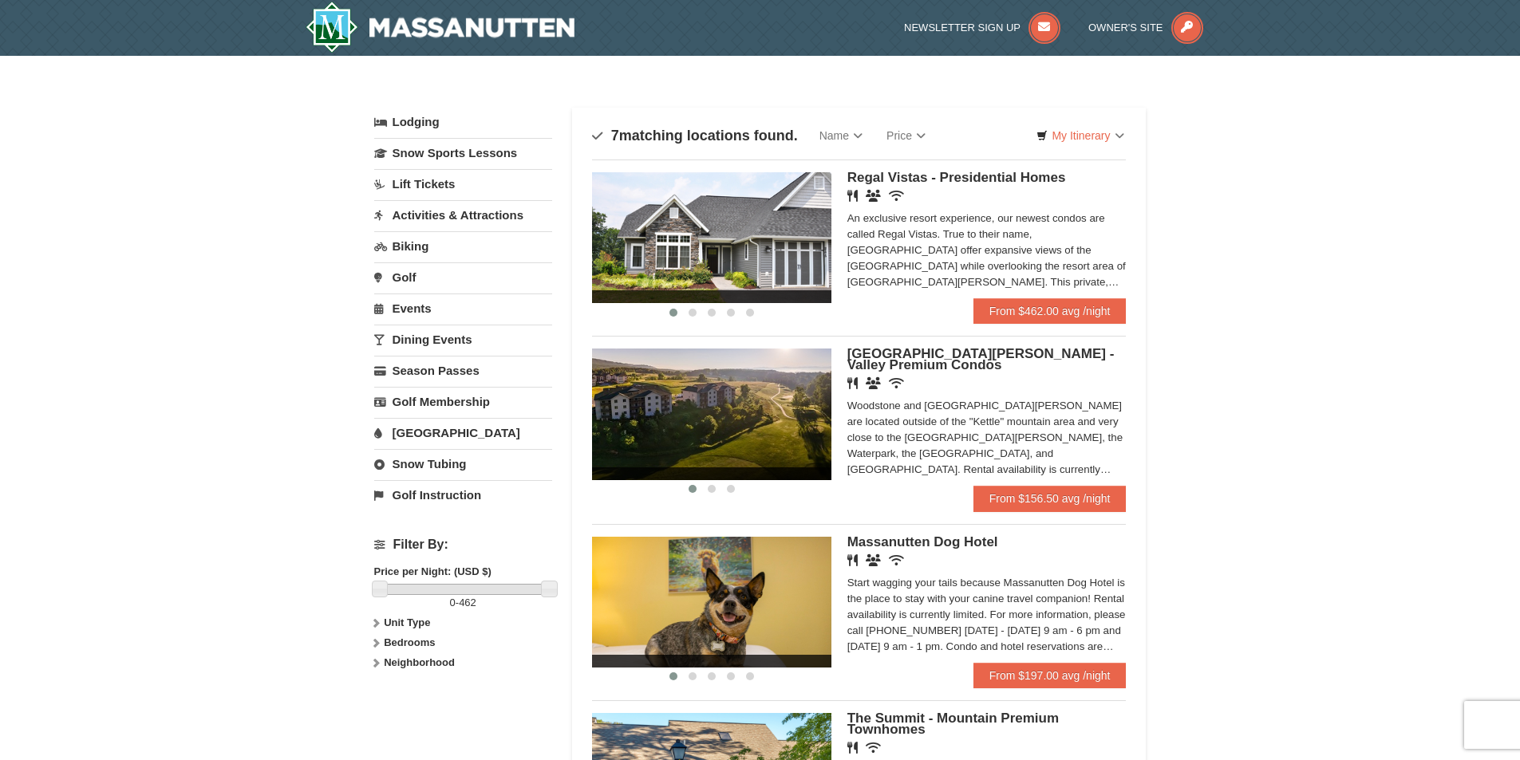
click at [427, 431] on link "[GEOGRAPHIC_DATA]" at bounding box center [463, 433] width 178 height 30
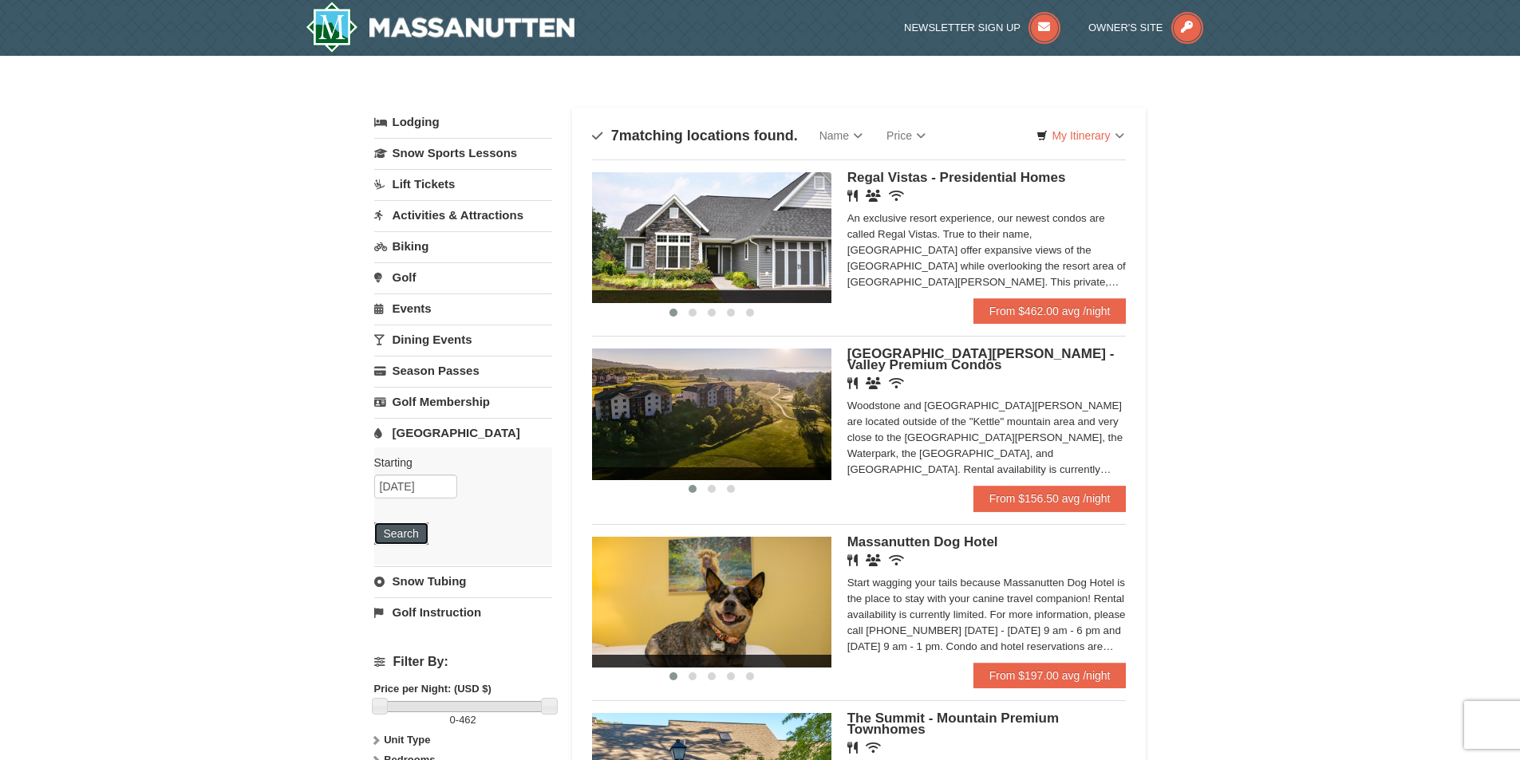
click at [398, 531] on button "Search" at bounding box center [401, 533] width 54 height 22
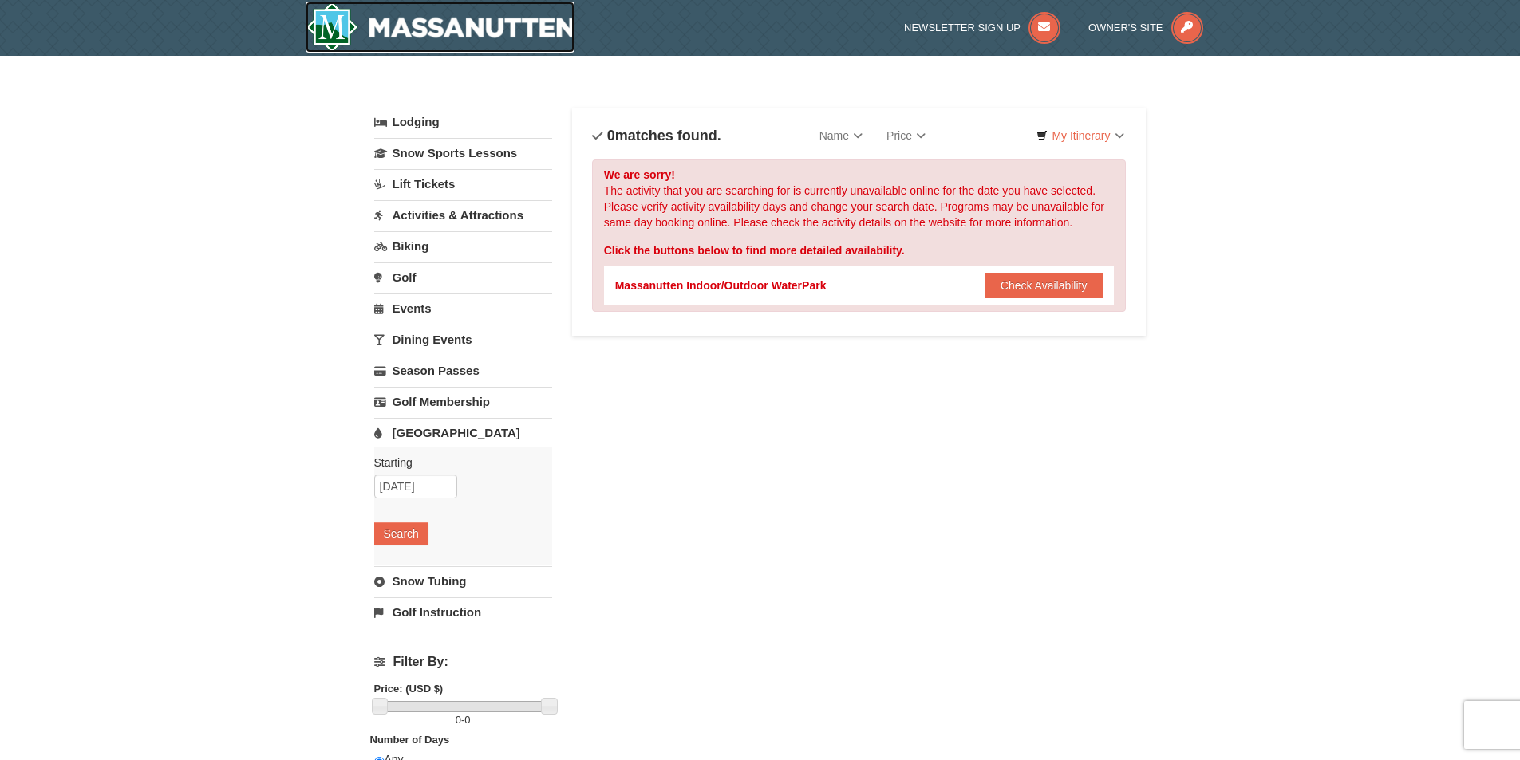
click at [484, 28] on img at bounding box center [441, 27] width 270 height 51
